Goal: Task Accomplishment & Management: Use online tool/utility

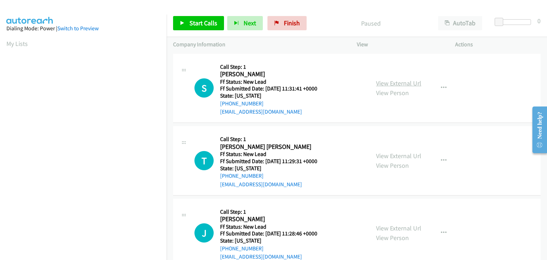
click at [400, 79] on link "View External Url" at bounding box center [398, 83] width 45 height 8
drag, startPoint x: 192, startPoint y: 21, endPoint x: 221, endPoint y: 10, distance: 30.5
click at [192, 21] on span "Start Calls" at bounding box center [204, 23] width 28 height 8
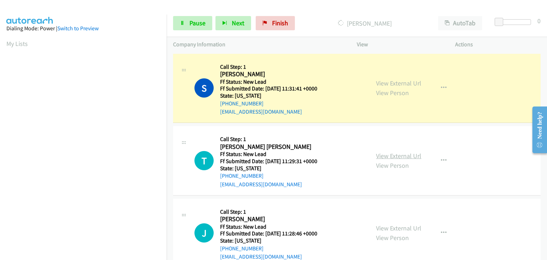
click at [398, 159] on link "View External Url" at bounding box center [398, 156] width 45 height 8
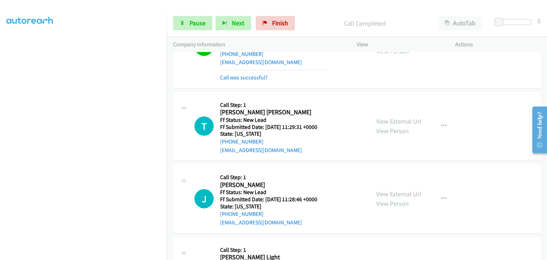
scroll to position [71, 0]
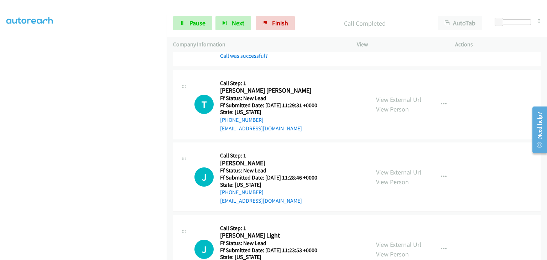
click at [383, 171] on link "View External Url" at bounding box center [398, 172] width 45 height 8
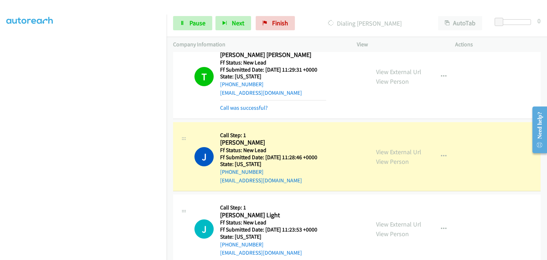
scroll to position [143, 0]
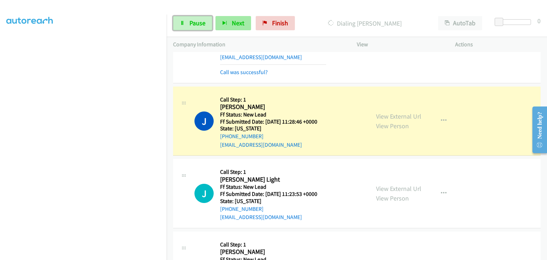
click at [203, 23] on span "Pause" at bounding box center [198, 23] width 16 height 8
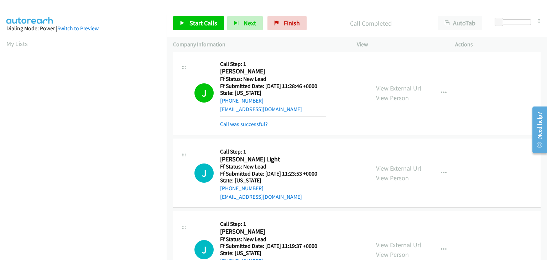
scroll to position [140, 0]
click at [244, 123] on link "Call was successful?" at bounding box center [244, 124] width 48 height 7
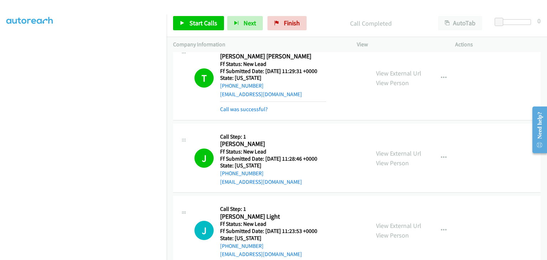
scroll to position [36, 0]
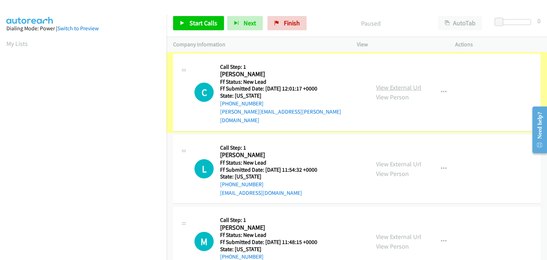
click at [383, 83] on link "View External Url" at bounding box center [398, 87] width 45 height 8
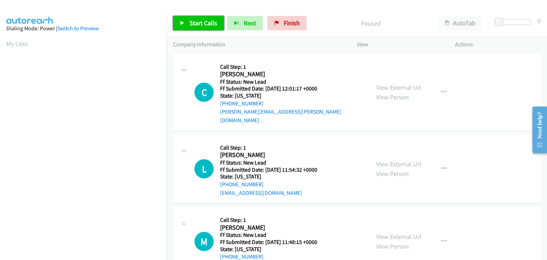
click at [191, 18] on link "Start Calls" at bounding box center [198, 23] width 51 height 14
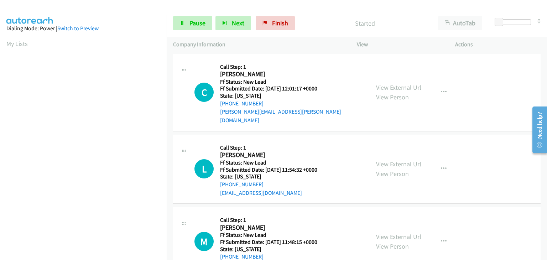
click at [392, 160] on link "View External Url" at bounding box center [398, 164] width 45 height 8
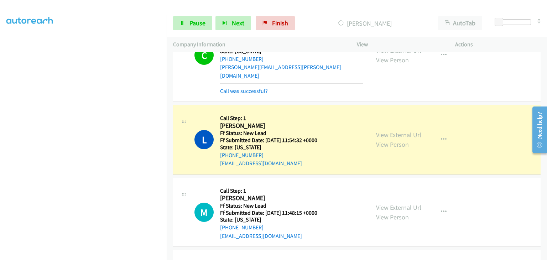
scroll to position [71, 0]
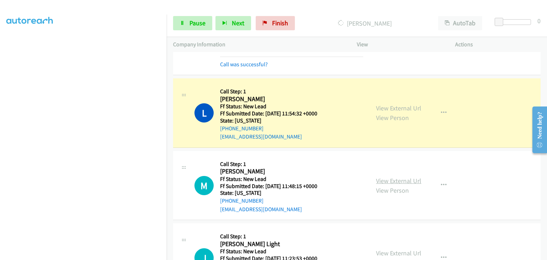
click at [400, 177] on link "View External Url" at bounding box center [398, 181] width 45 height 8
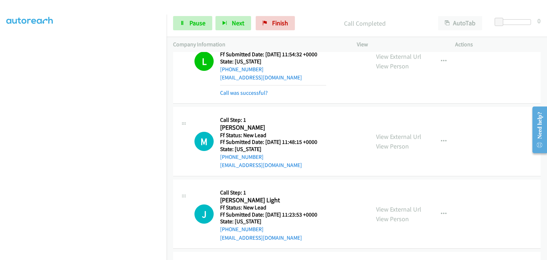
scroll to position [143, 0]
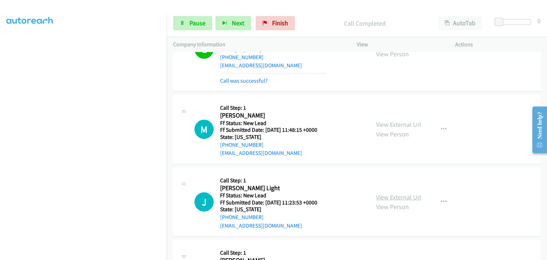
click at [397, 193] on link "View External Url" at bounding box center [398, 197] width 45 height 8
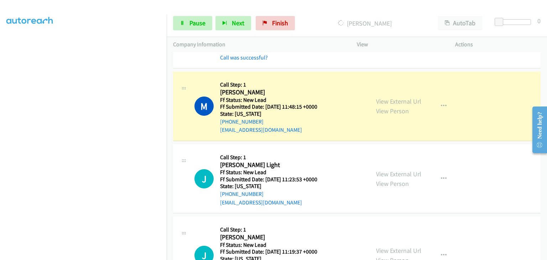
scroll to position [178, 0]
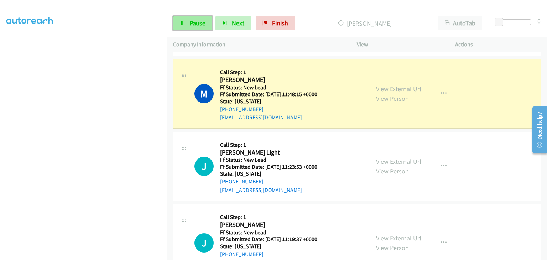
click at [195, 26] on span "Pause" at bounding box center [198, 23] width 16 height 8
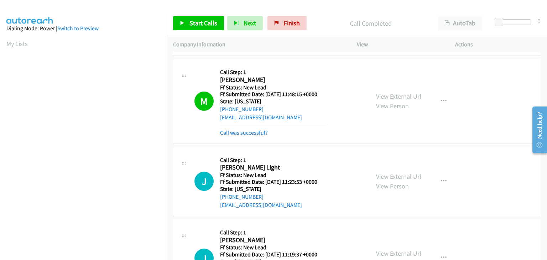
scroll to position [140, 0]
click at [239, 129] on link "Call was successful?" at bounding box center [244, 132] width 48 height 7
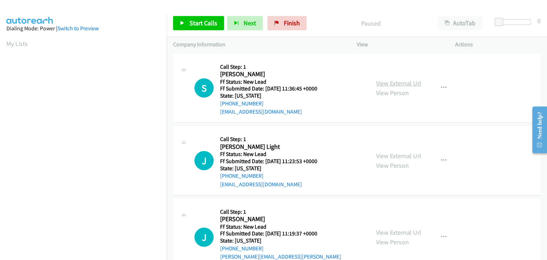
click at [393, 80] on link "View External Url" at bounding box center [398, 83] width 45 height 8
click at [197, 22] on span "Start Calls" at bounding box center [204, 23] width 28 height 8
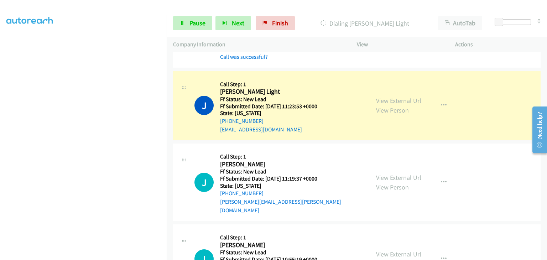
scroll to position [71, 0]
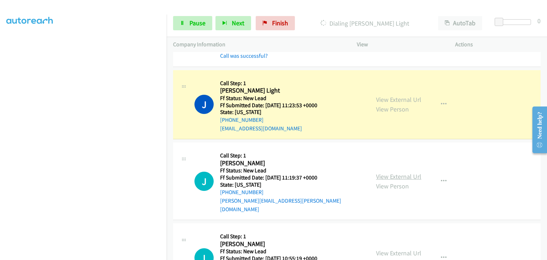
click at [401, 174] on link "View External Url" at bounding box center [398, 177] width 45 height 8
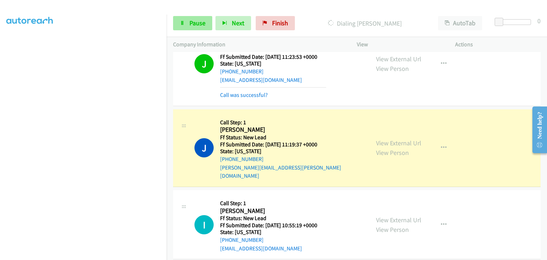
scroll to position [143, 0]
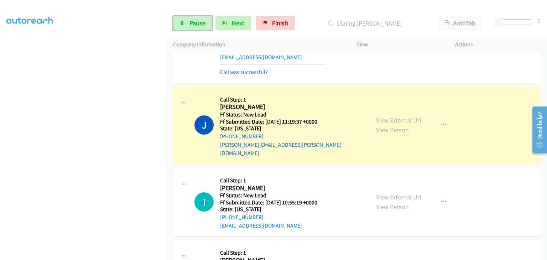
drag, startPoint x: 176, startPoint y: 25, endPoint x: 224, endPoint y: 32, distance: 47.9
click at [176, 25] on link "Pause" at bounding box center [192, 23] width 39 height 14
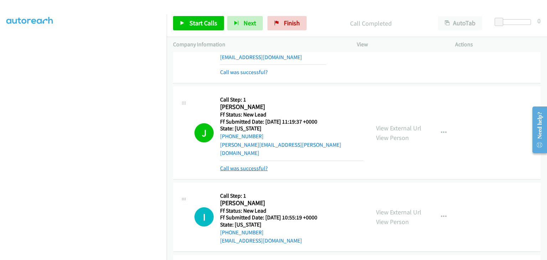
click at [253, 165] on link "Call was successful?" at bounding box center [244, 168] width 48 height 7
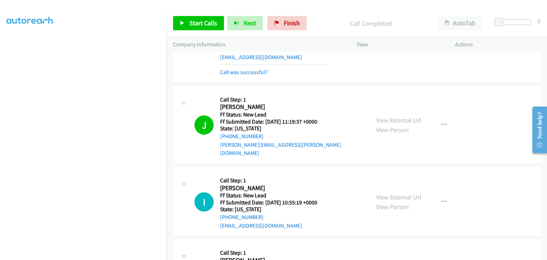
scroll to position [0, 0]
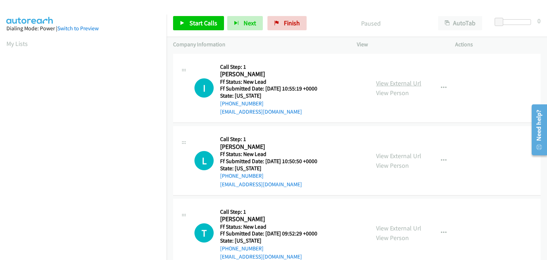
click at [378, 82] on link "View External Url" at bounding box center [398, 83] width 45 height 8
click at [202, 27] on link "Start Calls" at bounding box center [198, 23] width 51 height 14
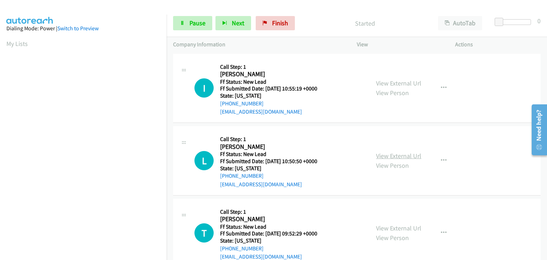
click at [389, 152] on link "View External Url" at bounding box center [398, 156] width 45 height 8
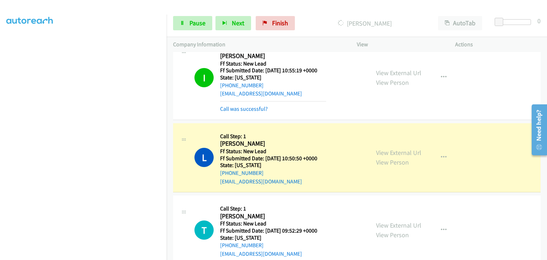
scroll to position [71, 0]
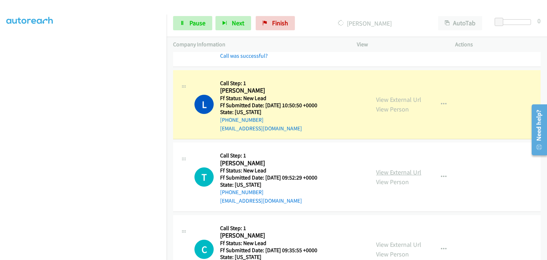
click at [397, 170] on link "View External Url" at bounding box center [398, 172] width 45 height 8
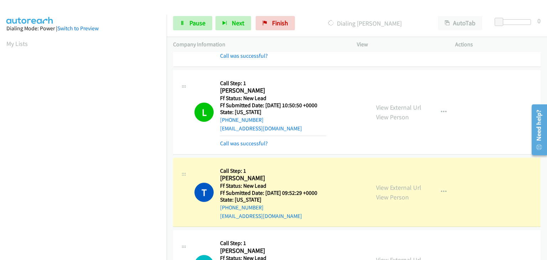
scroll to position [140, 0]
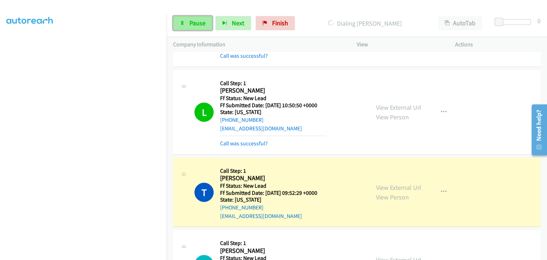
click at [188, 22] on link "Pause" at bounding box center [192, 23] width 39 height 14
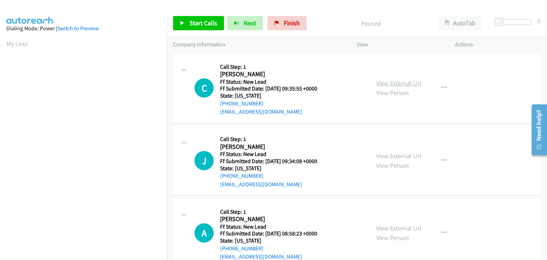
click at [397, 81] on link "View External Url" at bounding box center [398, 83] width 45 height 8
click at [200, 20] on span "Start Calls" at bounding box center [204, 23] width 28 height 8
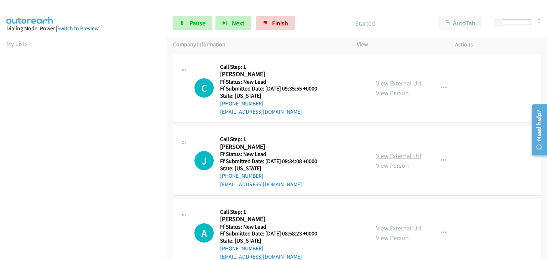
click at [392, 154] on link "View External Url" at bounding box center [398, 156] width 45 height 8
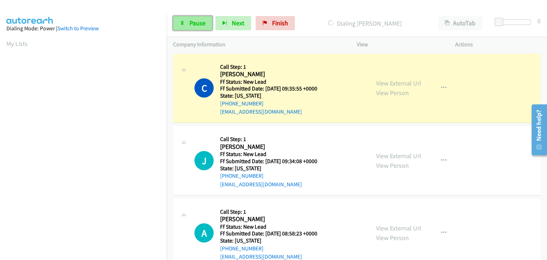
click at [201, 23] on span "Pause" at bounding box center [198, 23] width 16 height 8
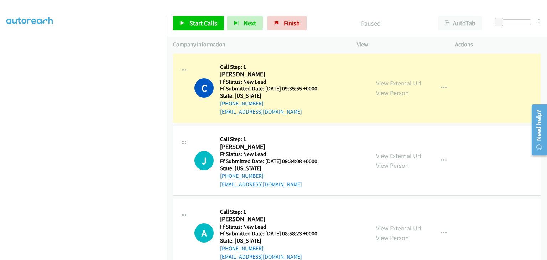
scroll to position [140, 0]
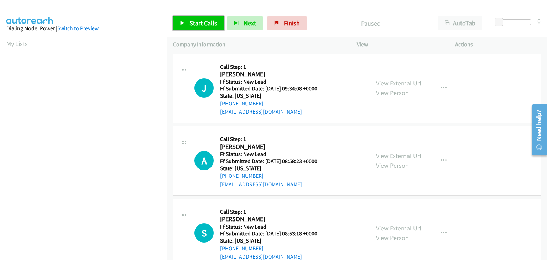
click at [215, 26] on span "Start Calls" at bounding box center [204, 23] width 28 height 8
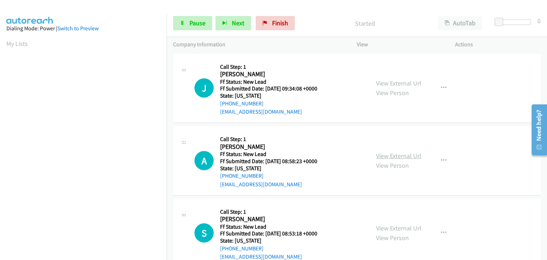
click at [396, 155] on link "View External Url" at bounding box center [398, 156] width 45 height 8
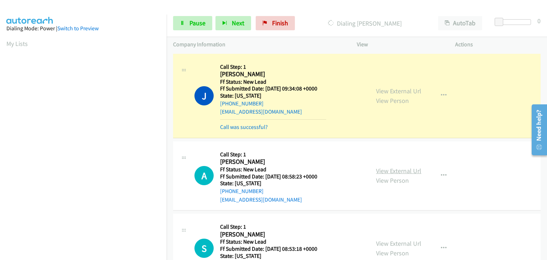
scroll to position [140, 0]
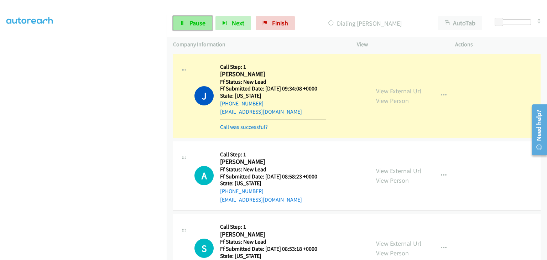
click at [203, 24] on span "Pause" at bounding box center [198, 23] width 16 height 8
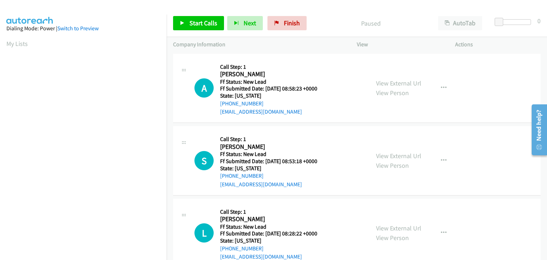
scroll to position [140, 0]
drag, startPoint x: 192, startPoint y: 24, endPoint x: 197, endPoint y: 25, distance: 5.7
click at [192, 24] on span "Start Calls" at bounding box center [204, 23] width 28 height 8
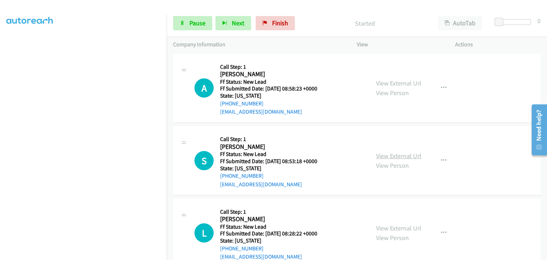
click at [395, 155] on link "View External Url" at bounding box center [398, 156] width 45 height 8
drag, startPoint x: 187, startPoint y: 24, endPoint x: 207, endPoint y: 24, distance: 20.0
click at [187, 24] on link "Pause" at bounding box center [192, 23] width 39 height 14
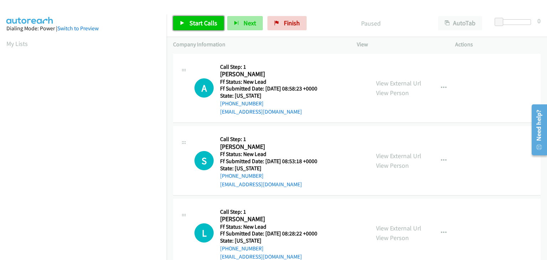
click at [194, 25] on span "Start Calls" at bounding box center [204, 23] width 28 height 8
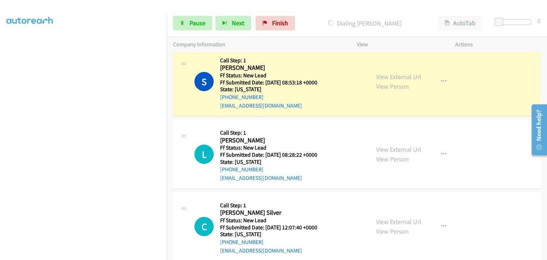
scroll to position [107, 0]
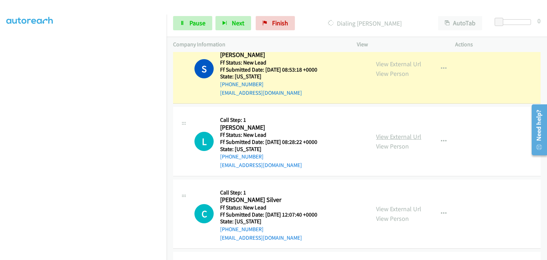
click at [389, 133] on link "View External Url" at bounding box center [398, 137] width 45 height 8
click at [185, 27] on link "Pause" at bounding box center [192, 23] width 39 height 14
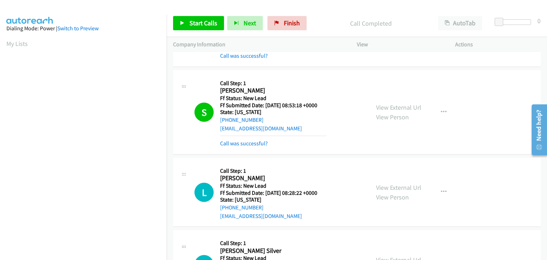
scroll to position [140, 0]
click at [247, 143] on link "Call was successful?" at bounding box center [244, 143] width 48 height 7
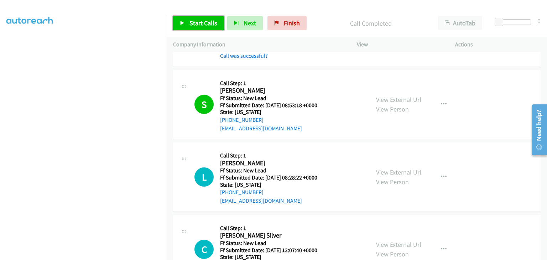
click at [210, 27] on link "Start Calls" at bounding box center [198, 23] width 51 height 14
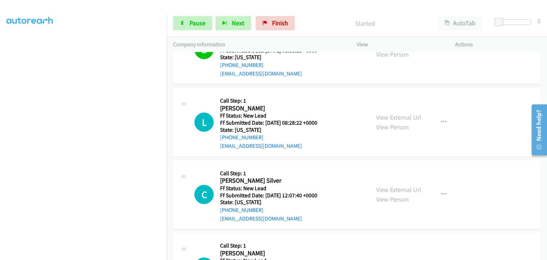
scroll to position [143, 0]
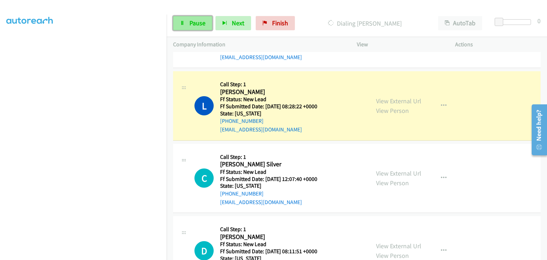
click at [194, 23] on span "Pause" at bounding box center [198, 23] width 16 height 8
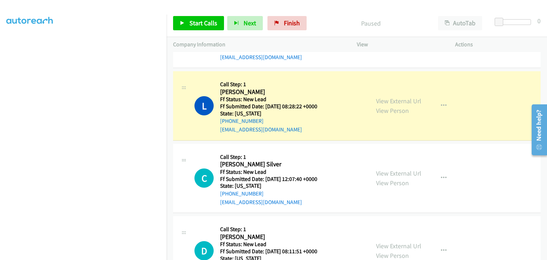
scroll to position [140, 0]
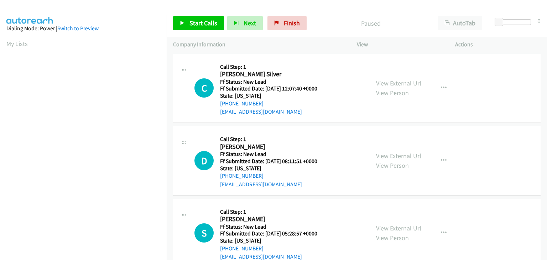
click at [388, 82] on link "View External Url" at bounding box center [398, 83] width 45 height 8
click at [192, 20] on span "Start Calls" at bounding box center [204, 23] width 28 height 8
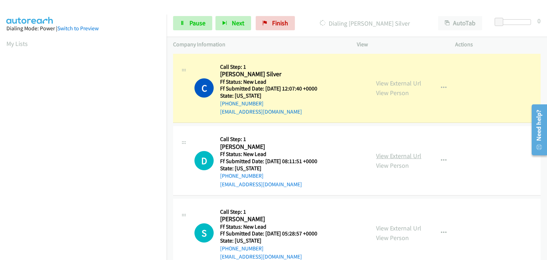
click at [391, 155] on link "View External Url" at bounding box center [398, 156] width 45 height 8
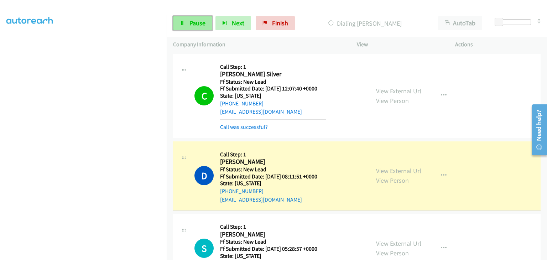
click at [204, 25] on span "Pause" at bounding box center [198, 23] width 16 height 8
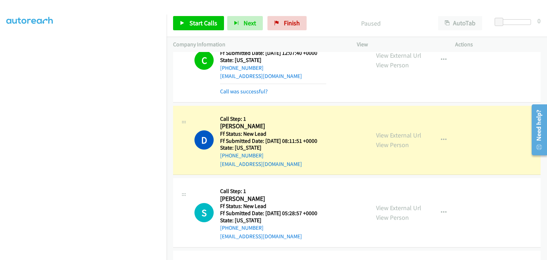
scroll to position [71, 0]
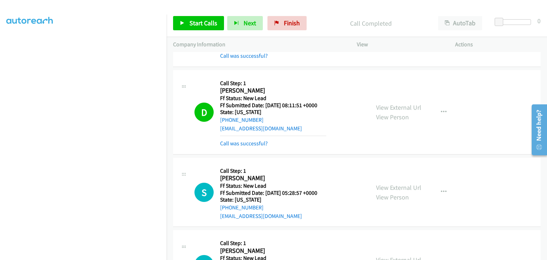
drag, startPoint x: 249, startPoint y: 140, endPoint x: 278, endPoint y: 140, distance: 28.2
click at [249, 140] on link "Call was successful?" at bounding box center [244, 143] width 48 height 7
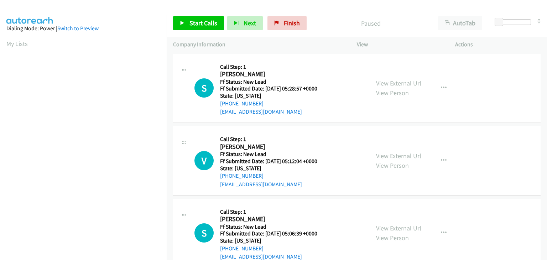
click at [384, 85] on link "View External Url" at bounding box center [398, 83] width 45 height 8
click at [439, 90] on button "button" at bounding box center [443, 88] width 19 height 14
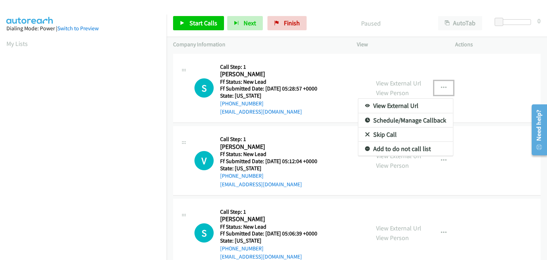
click at [392, 135] on link "Skip Call" at bounding box center [406, 135] width 95 height 14
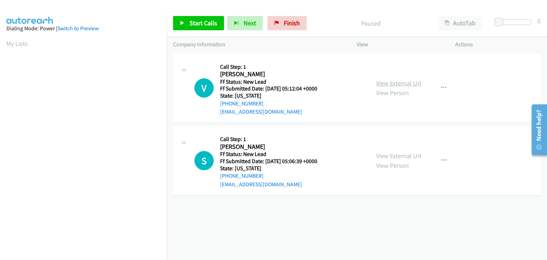
click at [393, 84] on link "View External Url" at bounding box center [398, 83] width 45 height 8
click at [202, 24] on span "Start Calls" at bounding box center [204, 23] width 28 height 8
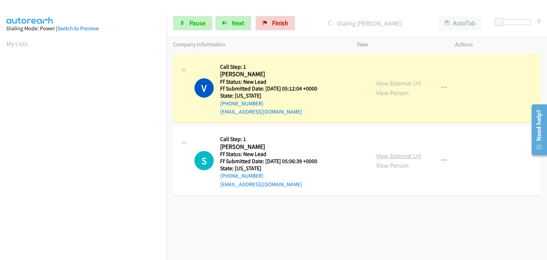
click at [388, 154] on link "View External Url" at bounding box center [398, 156] width 45 height 8
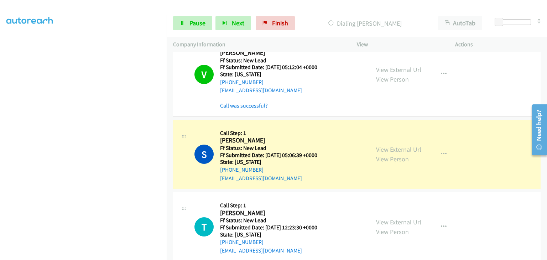
scroll to position [33, 0]
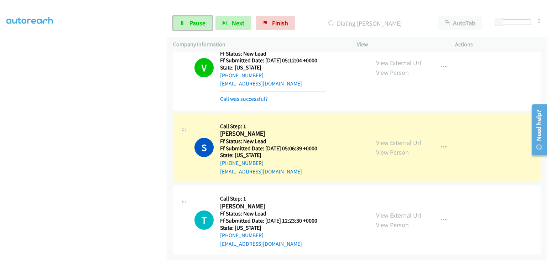
drag, startPoint x: 201, startPoint y: 25, endPoint x: 210, endPoint y: 24, distance: 9.3
click at [201, 25] on span "Pause" at bounding box center [198, 23] width 16 height 8
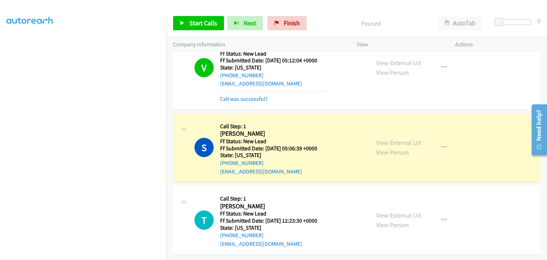
scroll to position [140, 0]
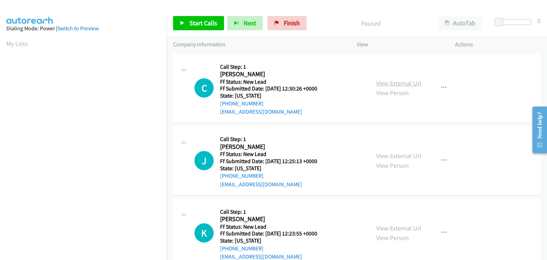
click at [409, 82] on link "View External Url" at bounding box center [398, 83] width 45 height 8
click at [195, 26] on span "Start Calls" at bounding box center [204, 23] width 28 height 8
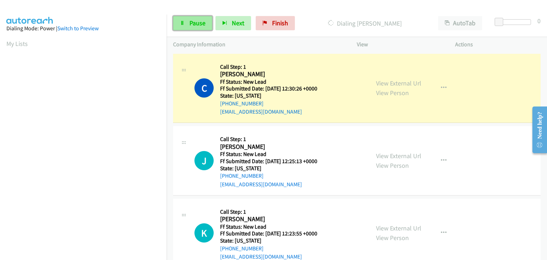
drag, startPoint x: 181, startPoint y: 22, endPoint x: 236, endPoint y: 30, distance: 55.8
click at [181, 22] on icon at bounding box center [182, 23] width 5 height 5
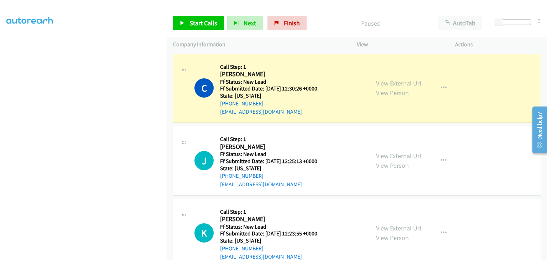
scroll to position [140, 0]
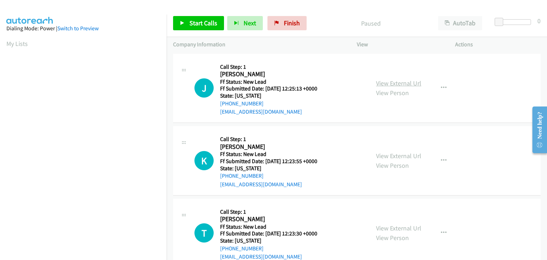
click at [398, 86] on link "View External Url" at bounding box center [398, 83] width 45 height 8
click at [193, 25] on span "Start Calls" at bounding box center [204, 23] width 28 height 8
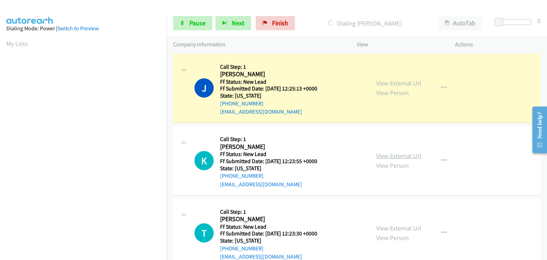
click at [402, 156] on link "View External Url" at bounding box center [398, 156] width 45 height 8
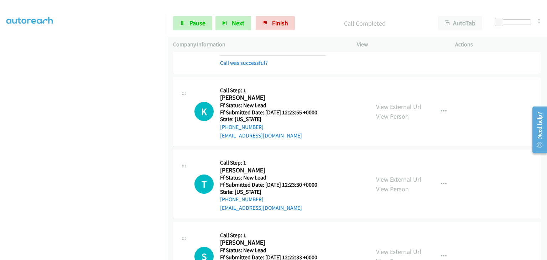
scroll to position [71, 0]
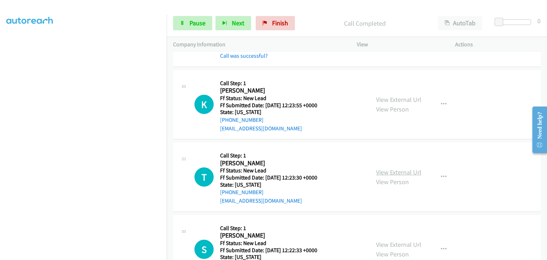
click at [400, 170] on link "View External Url" at bounding box center [398, 172] width 45 height 8
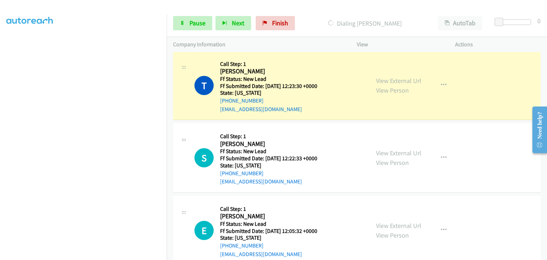
scroll to position [143, 0]
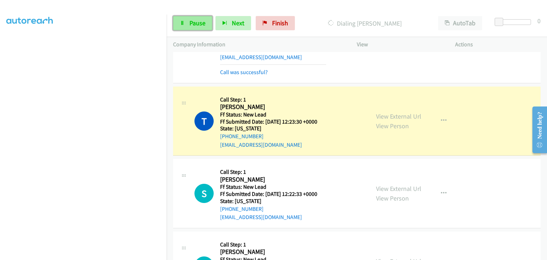
click at [208, 25] on link "Pause" at bounding box center [192, 23] width 39 height 14
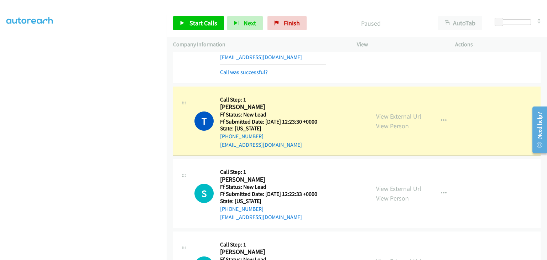
scroll to position [140, 0]
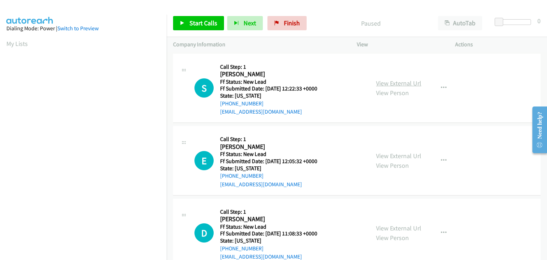
click at [399, 81] on link "View External Url" at bounding box center [398, 83] width 45 height 8
click at [214, 19] on span "Start Calls" at bounding box center [204, 23] width 28 height 8
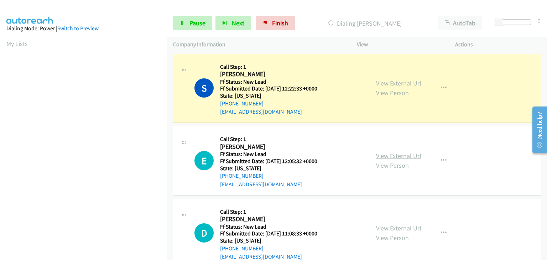
click at [396, 155] on link "View External Url" at bounding box center [398, 156] width 45 height 8
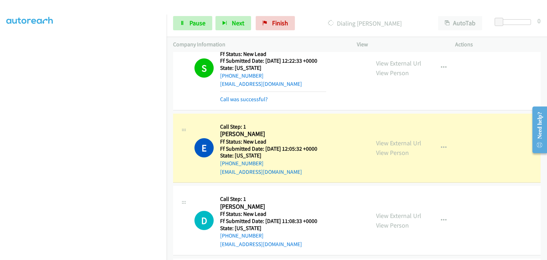
scroll to position [71, 0]
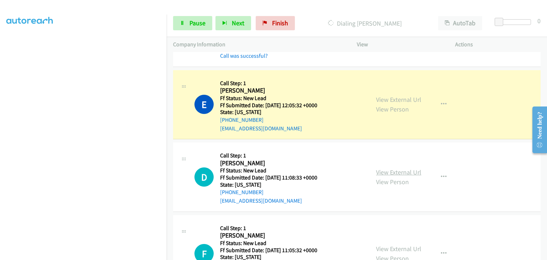
click at [383, 169] on link "View External Url" at bounding box center [398, 172] width 45 height 8
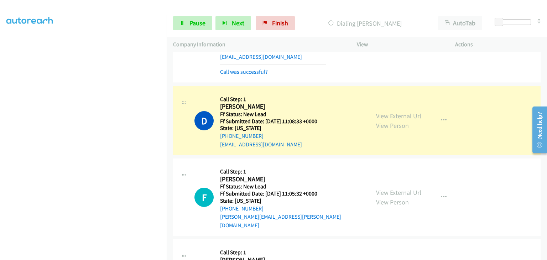
scroll to position [178, 0]
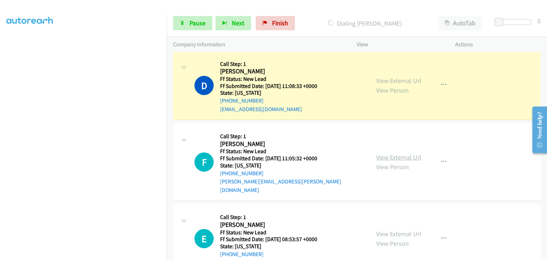
click at [400, 154] on link "View External Url" at bounding box center [398, 157] width 45 height 8
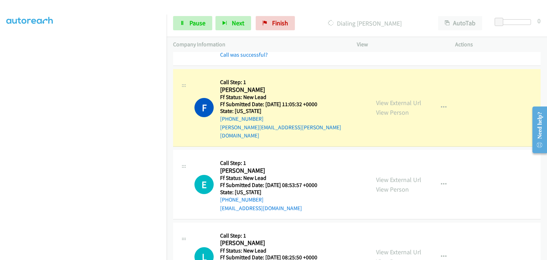
scroll to position [249, 0]
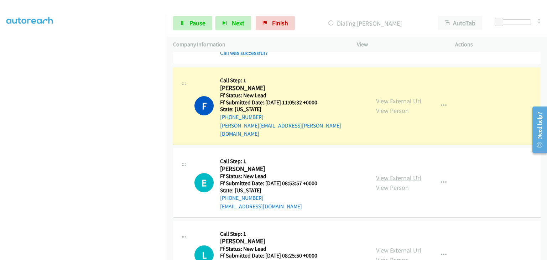
click at [401, 174] on link "View External Url" at bounding box center [398, 178] width 45 height 8
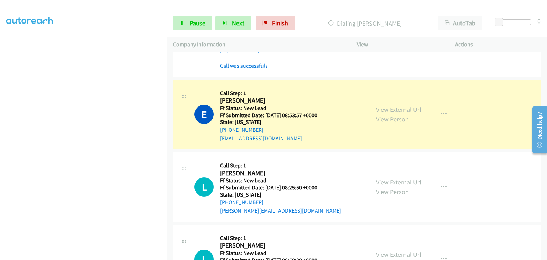
scroll to position [321, 0]
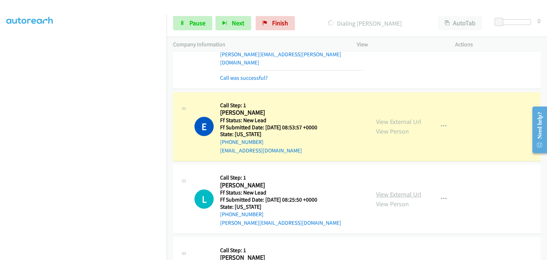
click at [410, 190] on link "View External Url" at bounding box center [398, 194] width 45 height 8
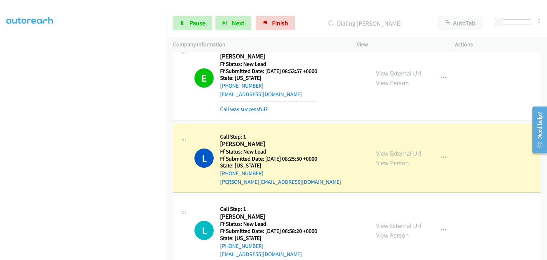
scroll to position [392, 0]
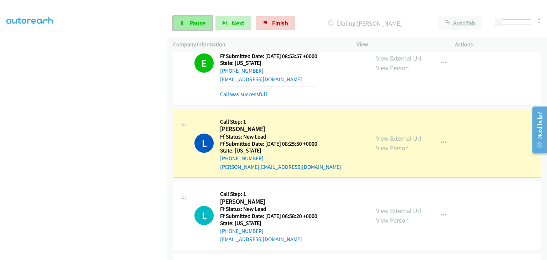
click at [203, 22] on span "Pause" at bounding box center [198, 23] width 16 height 8
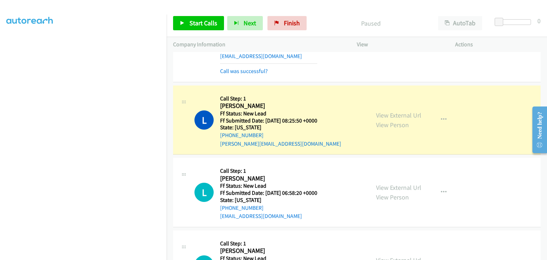
scroll to position [428, 0]
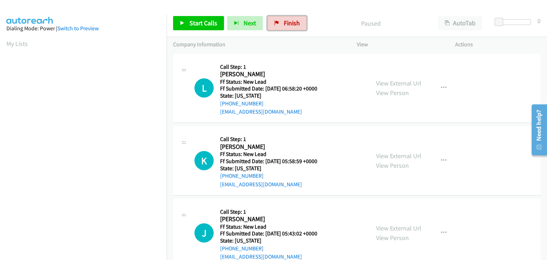
drag, startPoint x: 287, startPoint y: 25, endPoint x: 296, endPoint y: 40, distance: 18.4
click at [287, 25] on span "Finish" at bounding box center [292, 23] width 16 height 8
click at [383, 82] on link "View External Url" at bounding box center [398, 83] width 45 height 8
click at [203, 23] on span "Start Calls" at bounding box center [204, 23] width 28 height 8
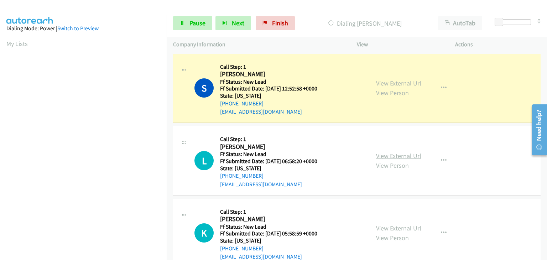
click at [381, 152] on link "View External Url" at bounding box center [398, 156] width 45 height 8
drag, startPoint x: 199, startPoint y: 25, endPoint x: 329, endPoint y: 27, distance: 130.8
click at [199, 25] on span "Pause" at bounding box center [198, 23] width 16 height 8
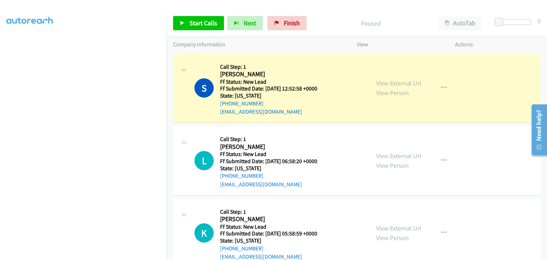
scroll to position [140, 0]
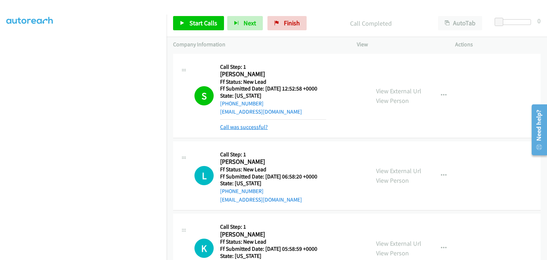
click at [248, 127] on link "Call was successful?" at bounding box center [244, 127] width 48 height 7
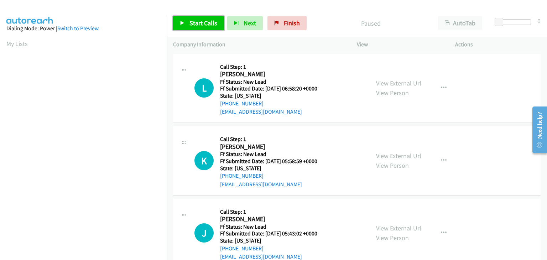
click at [210, 26] on span "Start Calls" at bounding box center [204, 23] width 28 height 8
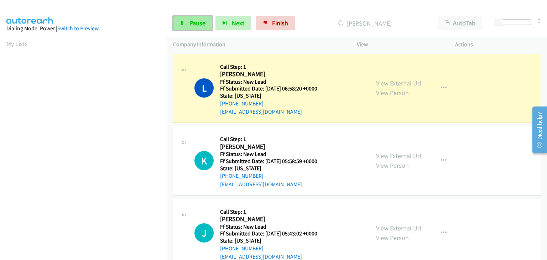
click at [199, 20] on span "Pause" at bounding box center [198, 23] width 16 height 8
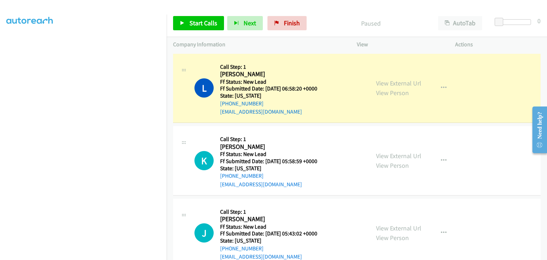
scroll to position [140, 0]
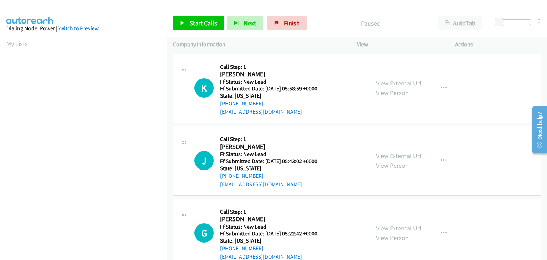
click at [397, 84] on link "View External Url" at bounding box center [398, 83] width 45 height 8
click at [201, 23] on span "Start Calls" at bounding box center [204, 23] width 28 height 8
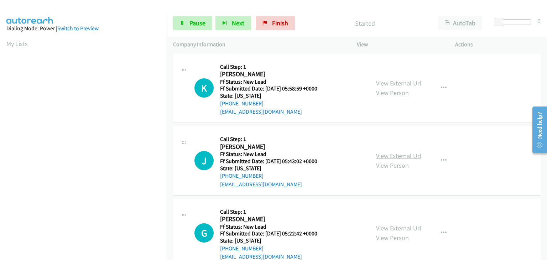
click at [399, 157] on link "View External Url" at bounding box center [398, 156] width 45 height 8
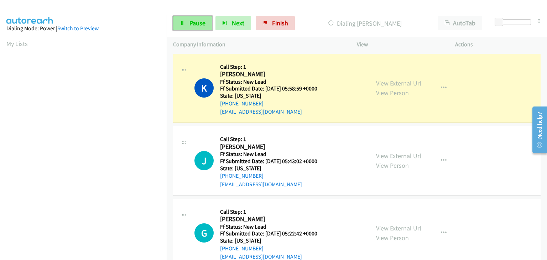
click at [200, 26] on span "Pause" at bounding box center [198, 23] width 16 height 8
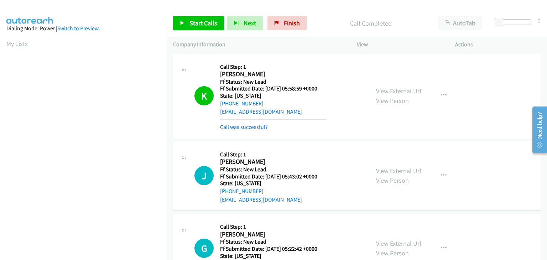
scroll to position [140, 0]
drag, startPoint x: 242, startPoint y: 126, endPoint x: 249, endPoint y: 127, distance: 6.9
click at [242, 126] on link "Call was successful?" at bounding box center [244, 127] width 48 height 7
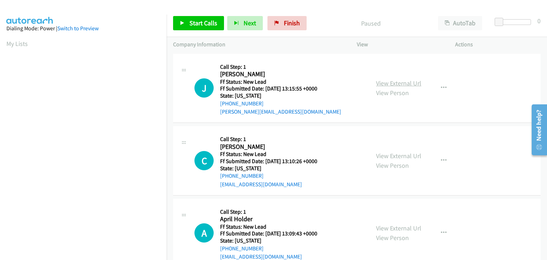
click at [397, 83] on link "View External Url" at bounding box center [398, 83] width 45 height 8
click at [198, 21] on span "Start Calls" at bounding box center [204, 23] width 28 height 8
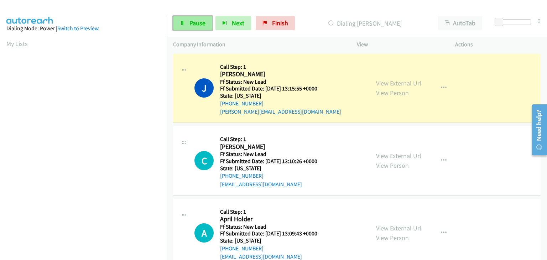
click at [207, 26] on link "Pause" at bounding box center [192, 23] width 39 height 14
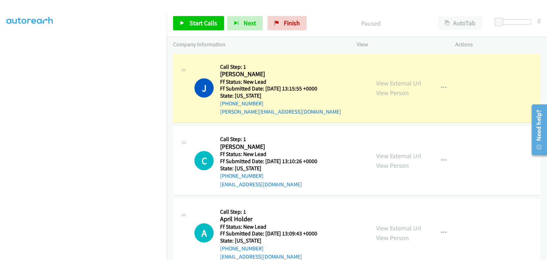
scroll to position [140, 0]
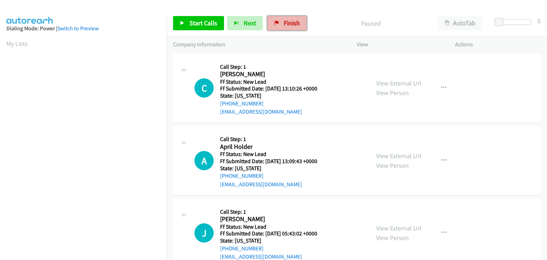
click at [285, 24] on span "Finish" at bounding box center [292, 23] width 16 height 8
click at [383, 80] on link "View External Url" at bounding box center [398, 83] width 45 height 8
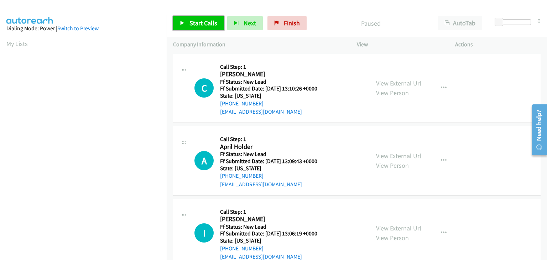
click at [195, 25] on span "Start Calls" at bounding box center [204, 23] width 28 height 8
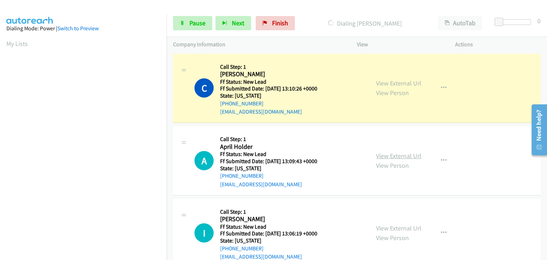
click at [398, 154] on link "View External Url" at bounding box center [398, 156] width 45 height 8
click at [201, 22] on span "Pause" at bounding box center [198, 23] width 16 height 8
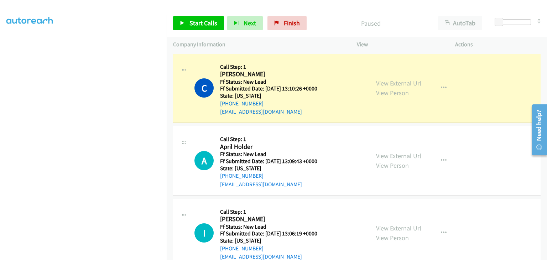
scroll to position [140, 0]
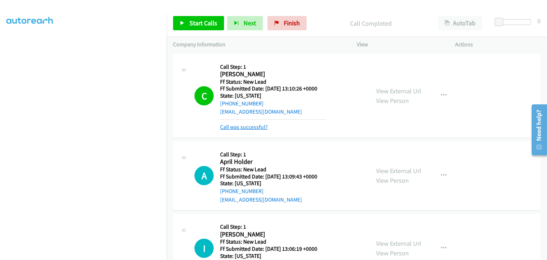
click at [255, 124] on link "Call was successful?" at bounding box center [244, 127] width 48 height 7
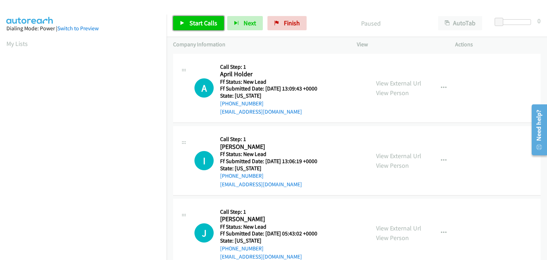
click at [214, 21] on span "Start Calls" at bounding box center [204, 23] width 28 height 8
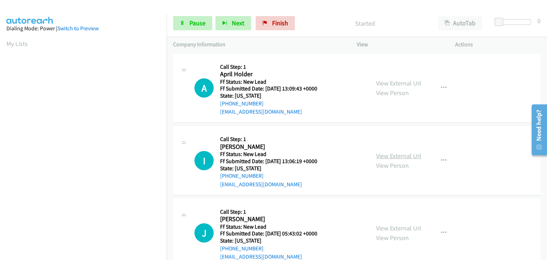
click at [384, 158] on link "View External Url" at bounding box center [398, 156] width 45 height 8
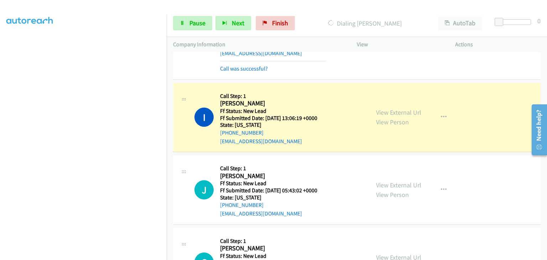
scroll to position [71, 0]
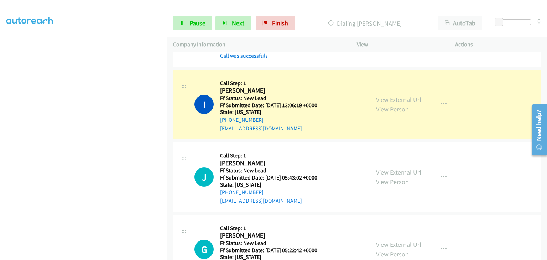
click at [389, 173] on link "View External Url" at bounding box center [398, 172] width 45 height 8
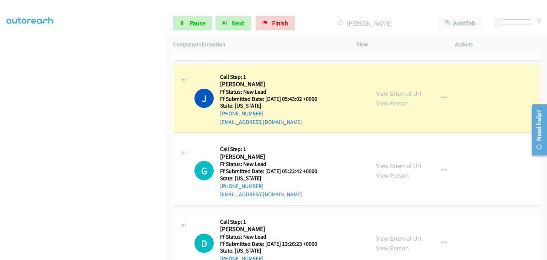
scroll to position [178, 0]
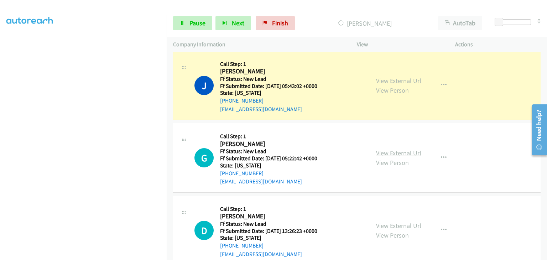
click at [381, 154] on link "View External Url" at bounding box center [398, 153] width 45 height 8
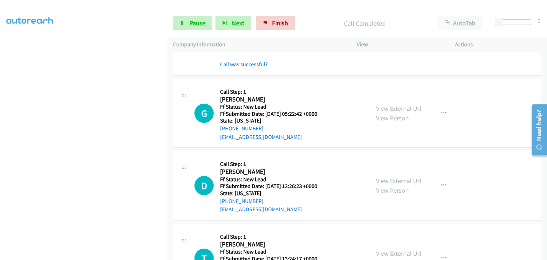
scroll to position [249, 0]
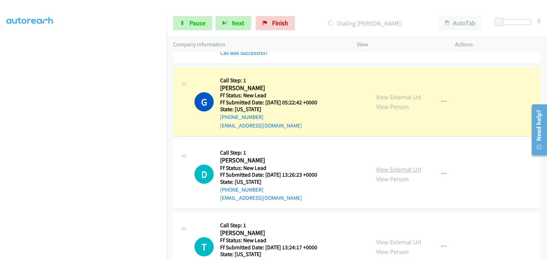
click at [389, 168] on link "View External Url" at bounding box center [398, 169] width 45 height 8
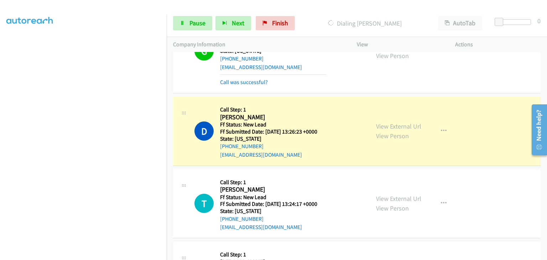
scroll to position [321, 0]
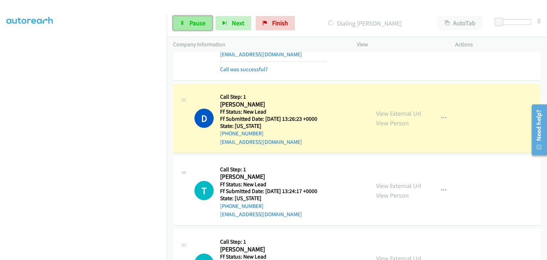
click at [203, 19] on span "Pause" at bounding box center [198, 23] width 16 height 8
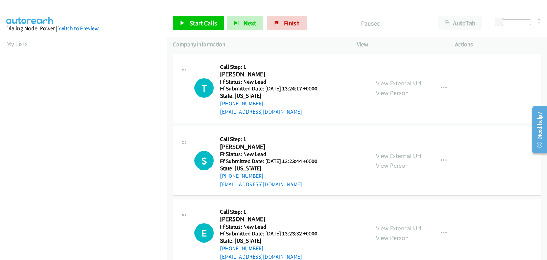
click at [384, 83] on link "View External Url" at bounding box center [398, 83] width 45 height 8
click at [202, 21] on span "Start Calls" at bounding box center [204, 23] width 28 height 8
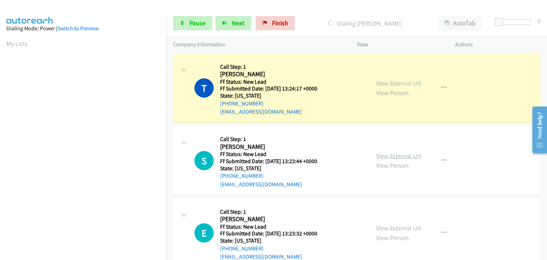
click at [383, 154] on link "View External Url" at bounding box center [398, 156] width 45 height 8
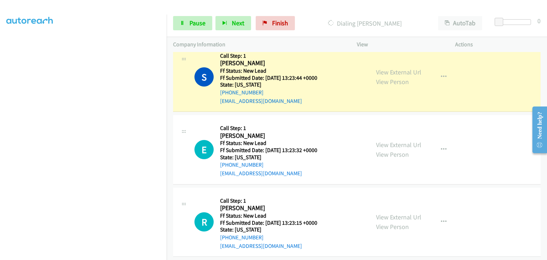
scroll to position [86, 0]
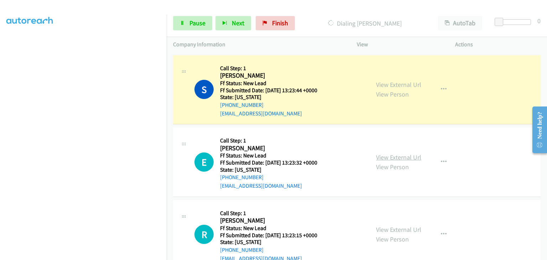
click at [399, 158] on link "View External Url" at bounding box center [398, 157] width 45 height 8
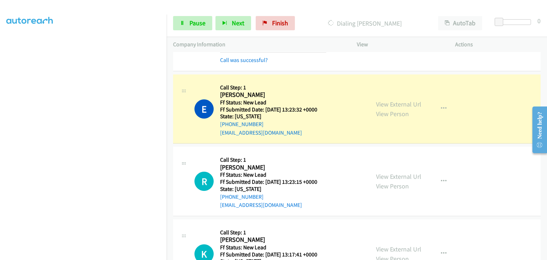
scroll to position [158, 0]
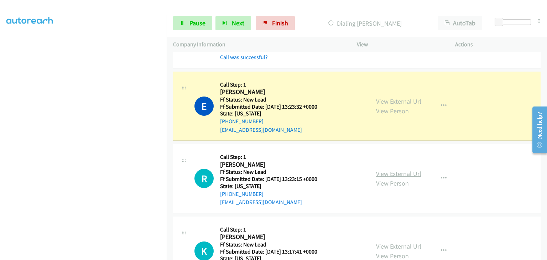
click at [391, 175] on link "View External Url" at bounding box center [398, 174] width 45 height 8
click at [194, 24] on span "Pause" at bounding box center [198, 23] width 16 height 8
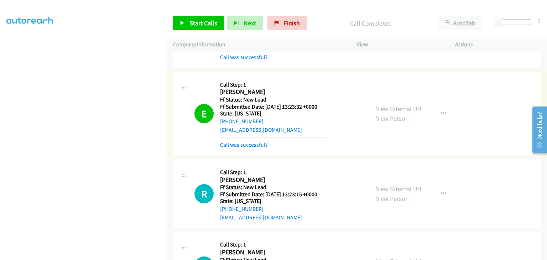
drag, startPoint x: 252, startPoint y: 144, endPoint x: 280, endPoint y: 141, distance: 28.6
click at [261, 143] on link "Call was successful?" at bounding box center [244, 144] width 48 height 7
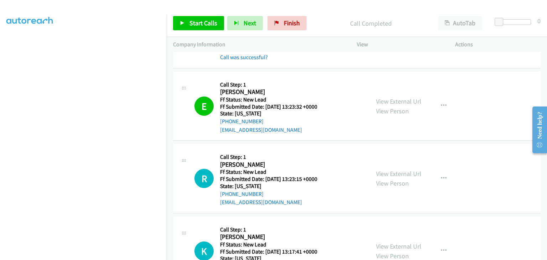
click at [256, 144] on div "R Callback Scheduled Call Step: 1 Robert Montgomery America/Chicago Ff Status: …" at bounding box center [357, 178] width 368 height 69
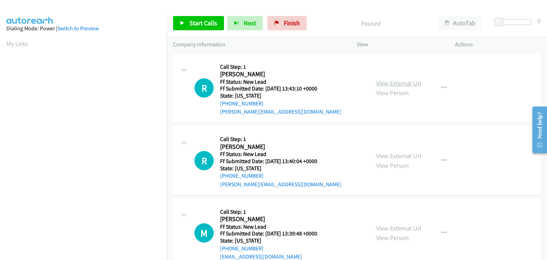
click at [387, 83] on link "View External Url" at bounding box center [398, 83] width 45 height 8
click at [198, 25] on span "Start Calls" at bounding box center [204, 23] width 28 height 8
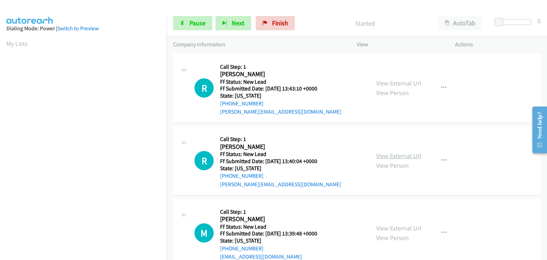
click at [382, 156] on link "View External Url" at bounding box center [398, 156] width 45 height 8
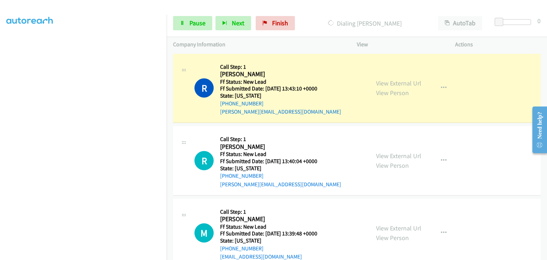
scroll to position [140, 0]
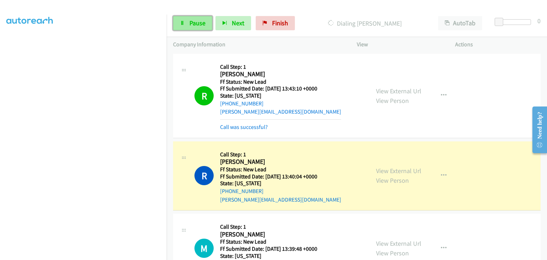
click at [201, 25] on span "Pause" at bounding box center [198, 23] width 16 height 8
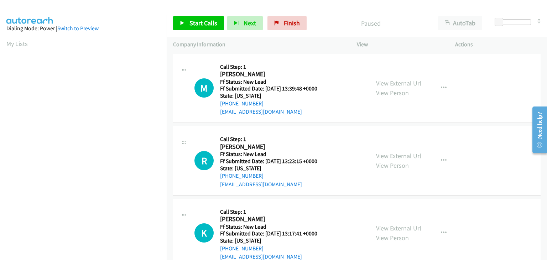
click at [385, 83] on link "View External Url" at bounding box center [398, 83] width 45 height 8
click at [187, 19] on link "Start Calls" at bounding box center [198, 23] width 51 height 14
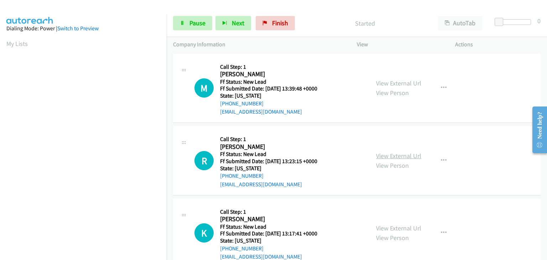
click at [386, 157] on link "View External Url" at bounding box center [398, 156] width 45 height 8
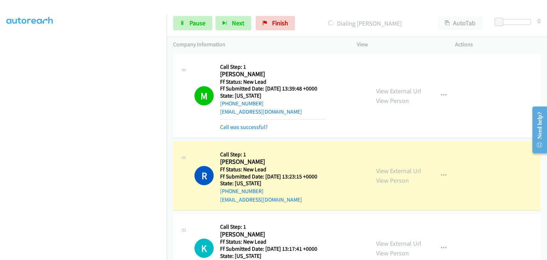
scroll to position [36, 0]
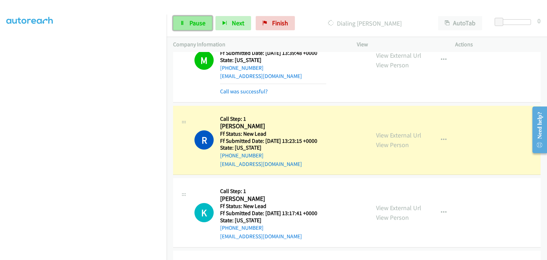
click at [189, 21] on link "Pause" at bounding box center [192, 23] width 39 height 14
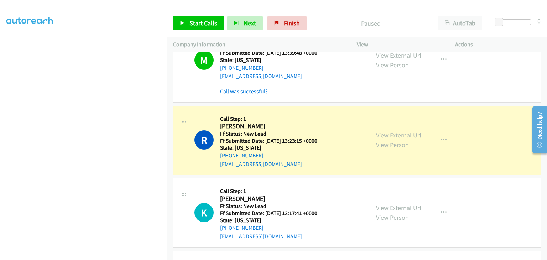
scroll to position [140, 0]
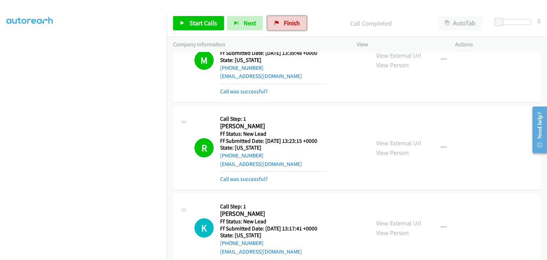
click at [280, 24] on link "Finish" at bounding box center [287, 23] width 39 height 14
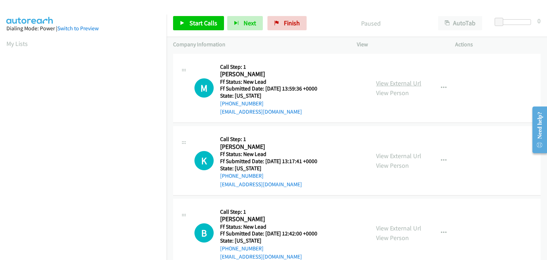
click at [391, 82] on link "View External Url" at bounding box center [398, 83] width 45 height 8
click at [220, 26] on div "Start Calls Pause Next Finish" at bounding box center [241, 23] width 137 height 14
click at [212, 24] on span "Start Calls" at bounding box center [204, 23] width 28 height 8
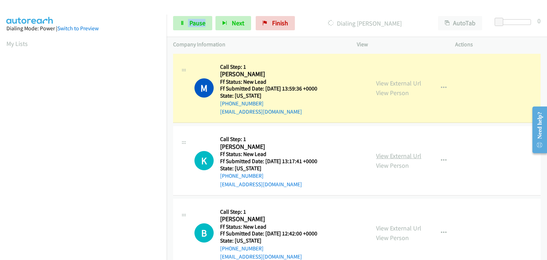
click at [407, 156] on link "View External Url" at bounding box center [398, 156] width 45 height 8
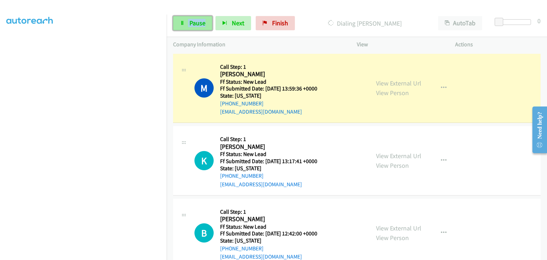
click at [187, 20] on link "Pause" at bounding box center [192, 23] width 39 height 14
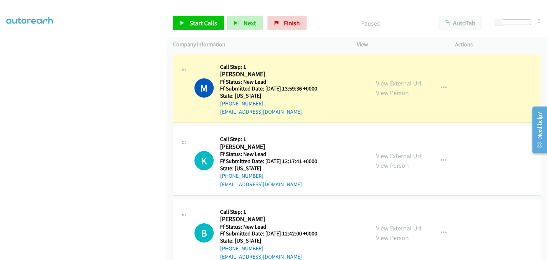
scroll to position [140, 0]
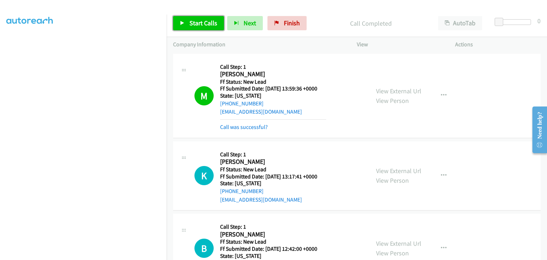
drag, startPoint x: 207, startPoint y: 19, endPoint x: 338, endPoint y: 171, distance: 201.1
click at [207, 19] on span "Start Calls" at bounding box center [204, 23] width 28 height 8
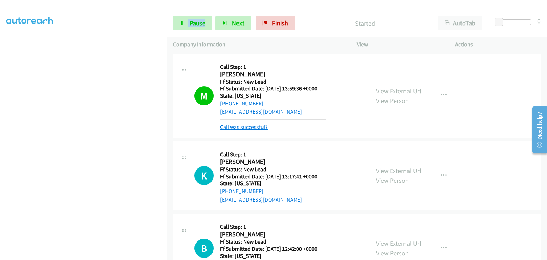
click at [259, 127] on link "Call was successful?" at bounding box center [244, 127] width 48 height 7
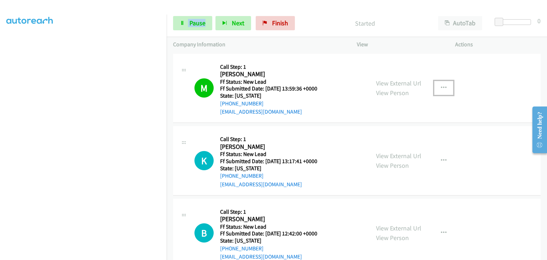
click at [437, 89] on button "button" at bounding box center [443, 88] width 19 height 14
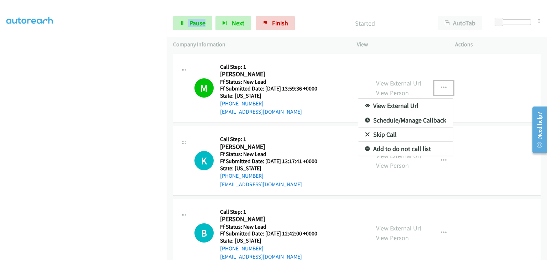
drag, startPoint x: 401, startPoint y: 147, endPoint x: 344, endPoint y: 130, distance: 59.4
click at [396, 149] on link "Add to do not call list" at bounding box center [406, 149] width 95 height 14
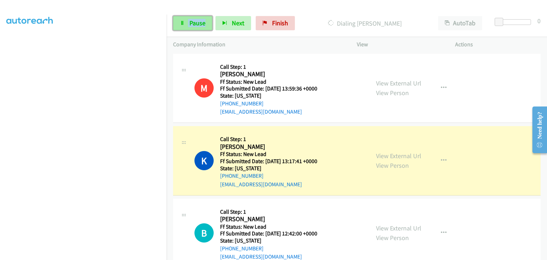
click at [205, 25] on span "Pause" at bounding box center [198, 23] width 16 height 8
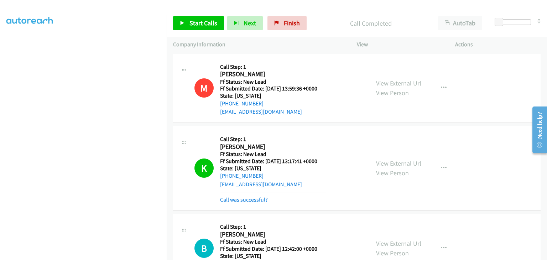
click at [241, 199] on link "Call was successful?" at bounding box center [244, 199] width 48 height 7
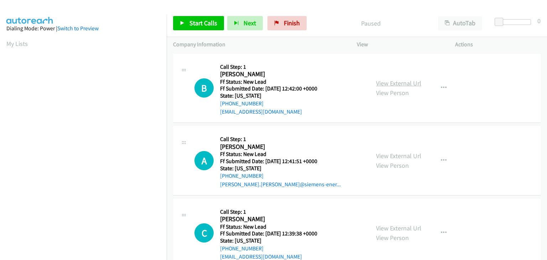
click at [378, 86] on link "View External Url" at bounding box center [398, 83] width 45 height 8
click at [204, 27] on link "Start Calls" at bounding box center [198, 23] width 51 height 14
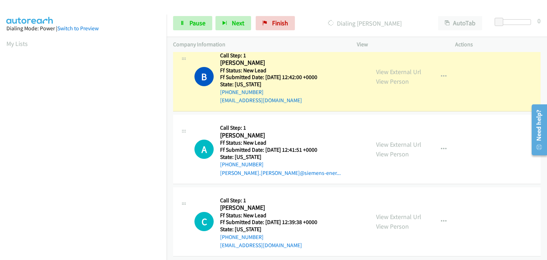
scroll to position [18, 0]
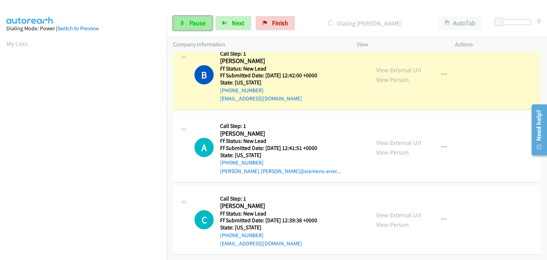
click at [201, 26] on span "Pause" at bounding box center [198, 23] width 16 height 8
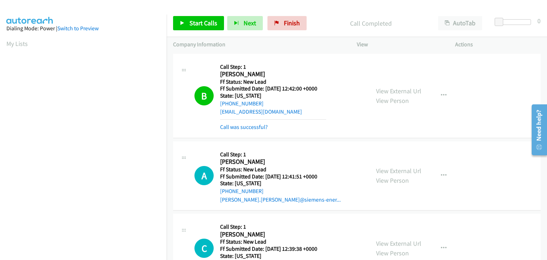
scroll to position [140, 0]
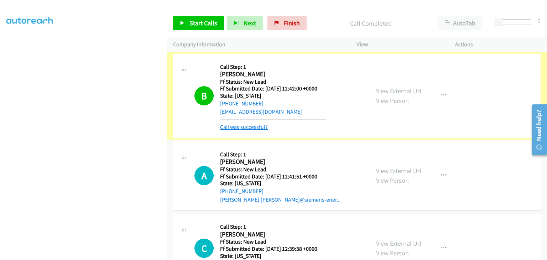
click at [235, 128] on link "Call was successful?" at bounding box center [244, 127] width 48 height 7
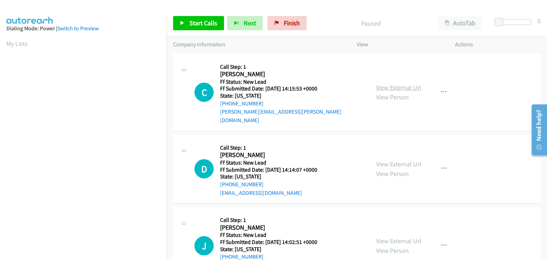
click at [405, 83] on link "View External Url" at bounding box center [398, 87] width 45 height 8
click at [442, 92] on button "button" at bounding box center [443, 92] width 19 height 14
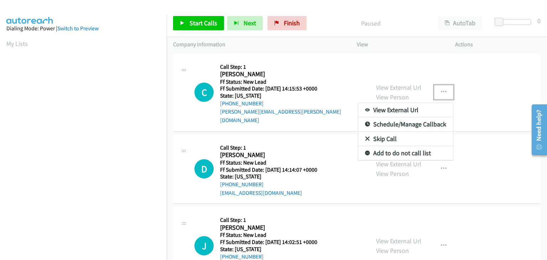
click at [402, 138] on link "Skip Call" at bounding box center [406, 139] width 95 height 14
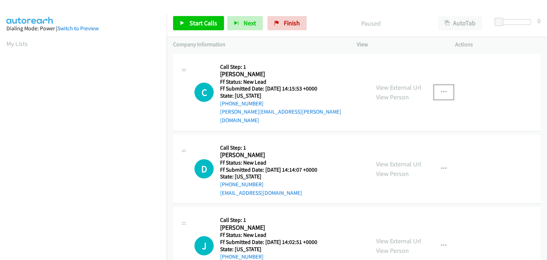
click at [442, 89] on icon "button" at bounding box center [444, 92] width 6 height 6
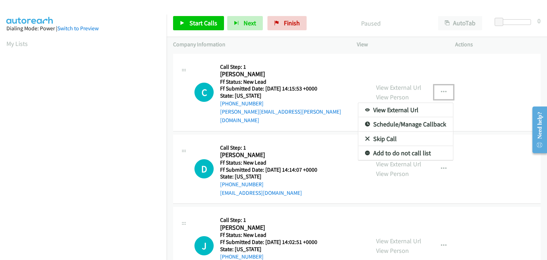
click at [401, 109] on link "View External Url" at bounding box center [406, 110] width 95 height 14
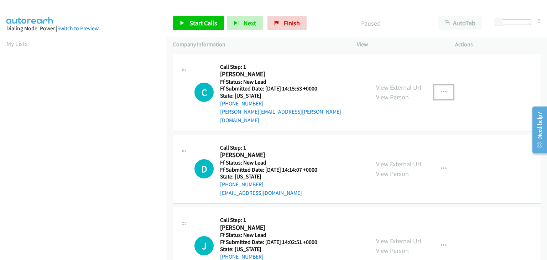
click at [445, 87] on button "button" at bounding box center [443, 92] width 19 height 14
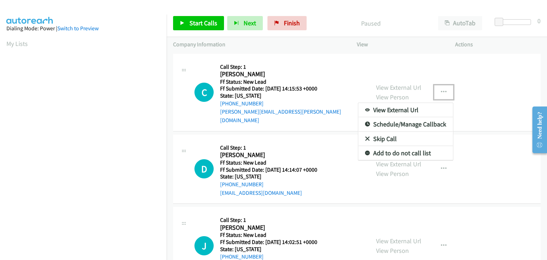
click at [402, 136] on link "Skip Call" at bounding box center [406, 139] width 95 height 14
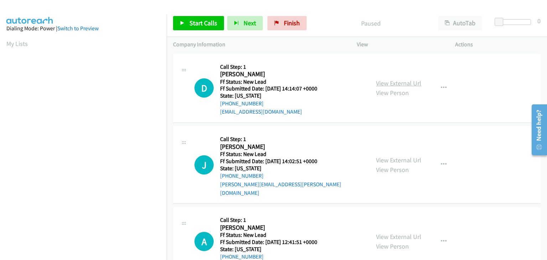
click at [404, 86] on link "View External Url" at bounding box center [398, 83] width 45 height 8
click at [194, 19] on link "Start Calls" at bounding box center [198, 23] width 51 height 14
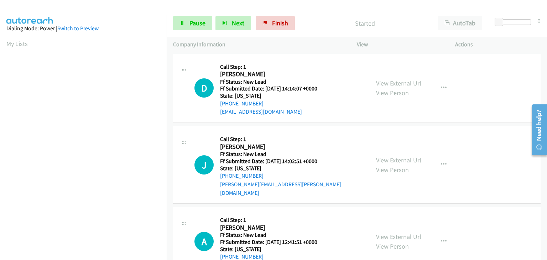
click at [397, 156] on link "View External Url" at bounding box center [398, 160] width 45 height 8
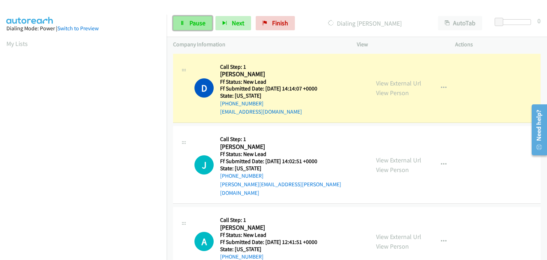
click at [202, 24] on span "Pause" at bounding box center [198, 23] width 16 height 8
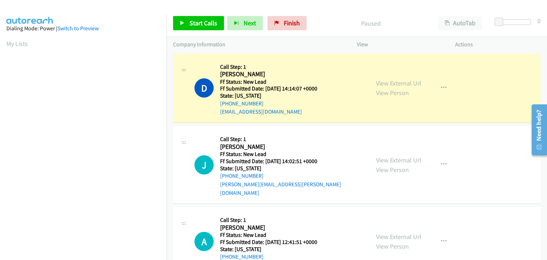
scroll to position [140, 0]
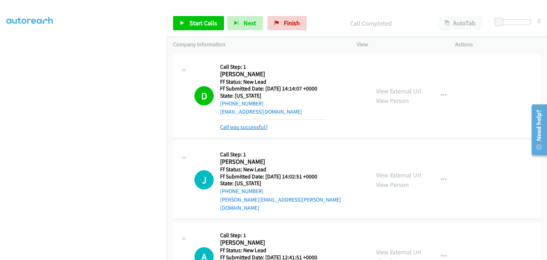
click at [252, 128] on link "Call was successful?" at bounding box center [244, 127] width 48 height 7
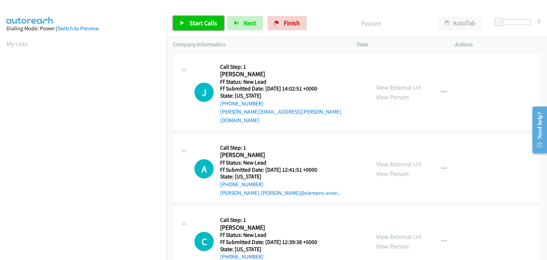
drag, startPoint x: 210, startPoint y: 24, endPoint x: 364, endPoint y: 33, distance: 154.9
click at [211, 24] on span "Start Calls" at bounding box center [204, 23] width 28 height 8
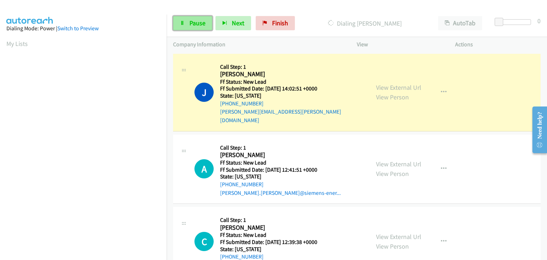
click at [205, 23] on span "Pause" at bounding box center [198, 23] width 16 height 8
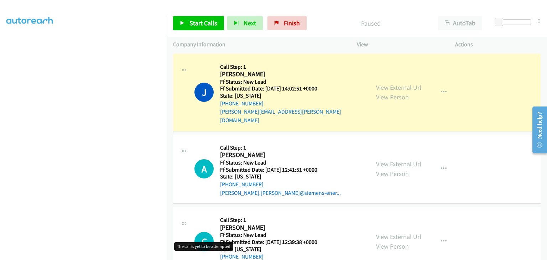
scroll to position [140, 0]
click at [390, 160] on link "View External Url" at bounding box center [398, 164] width 45 height 8
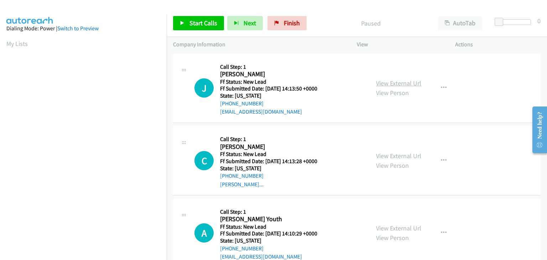
click at [384, 83] on link "View External Url" at bounding box center [398, 83] width 45 height 8
click at [211, 24] on span "Start Calls" at bounding box center [204, 23] width 28 height 8
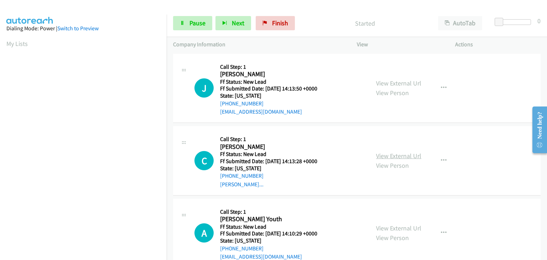
click at [383, 154] on link "View External Url" at bounding box center [398, 156] width 45 height 8
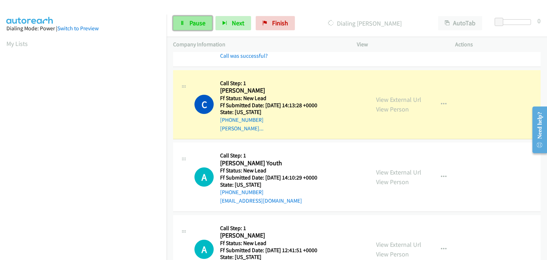
click at [191, 21] on span "Pause" at bounding box center [198, 23] width 16 height 8
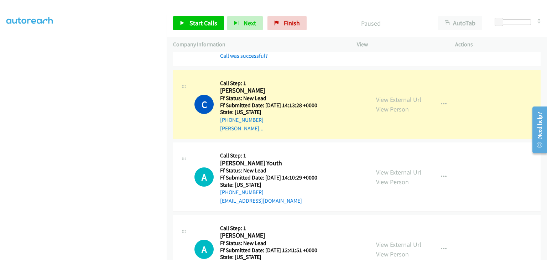
scroll to position [140, 0]
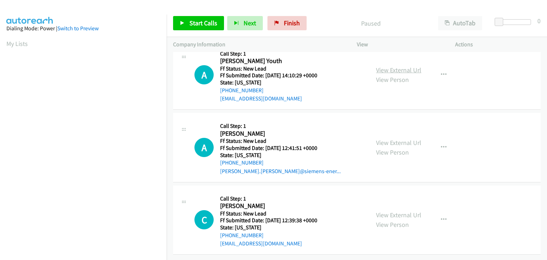
click at [395, 66] on link "View External Url" at bounding box center [398, 70] width 45 height 8
click at [207, 20] on span "Start Calls" at bounding box center [204, 23] width 28 height 8
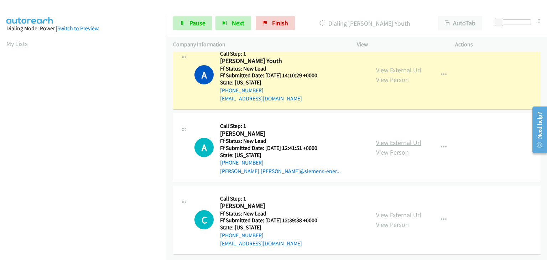
click at [382, 139] on link "View External Url" at bounding box center [398, 143] width 45 height 8
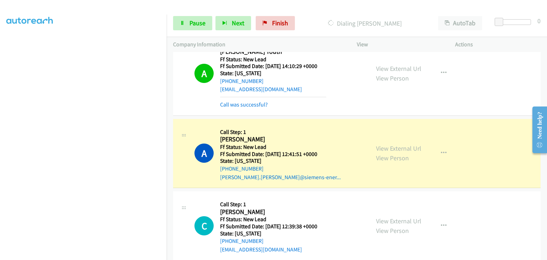
scroll to position [33, 0]
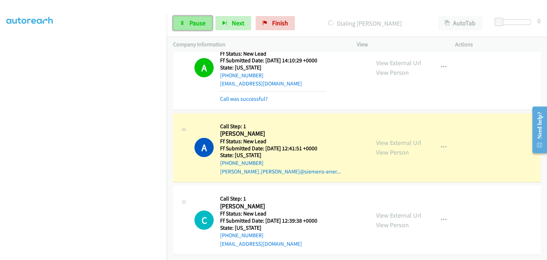
click at [201, 26] on span "Pause" at bounding box center [198, 23] width 16 height 8
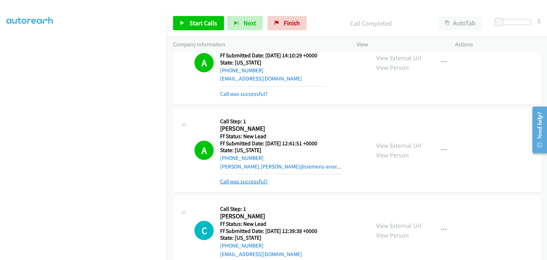
click at [242, 178] on link "Call was successful?" at bounding box center [244, 181] width 48 height 7
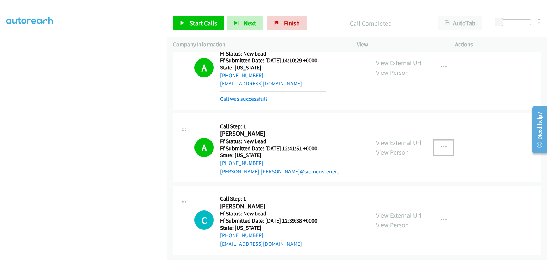
click at [441, 145] on icon "button" at bounding box center [444, 148] width 6 height 6
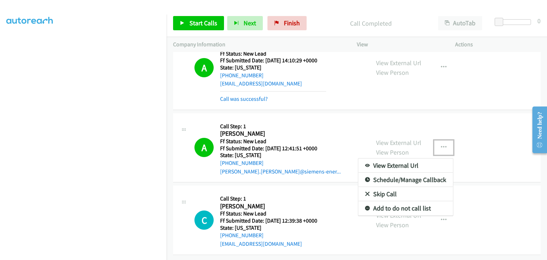
click at [400, 206] on link "Add to do not call list" at bounding box center [406, 208] width 95 height 14
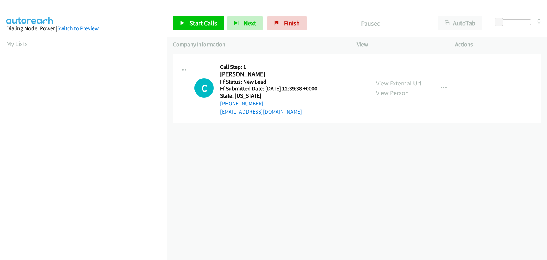
click at [389, 84] on link "View External Url" at bounding box center [398, 83] width 45 height 8
click at [194, 24] on span "Start Calls" at bounding box center [204, 23] width 28 height 8
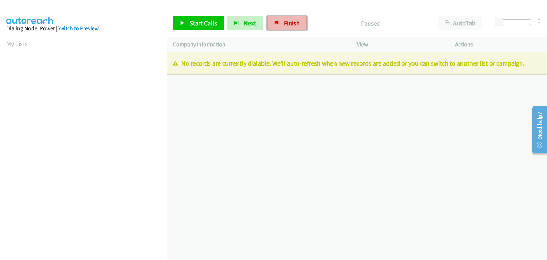
click at [284, 24] on span "Finish" at bounding box center [292, 23] width 16 height 8
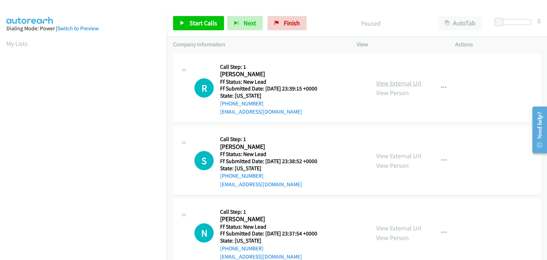
click at [385, 86] on link "View External Url" at bounding box center [398, 83] width 45 height 8
click at [187, 24] on link "Start Calls" at bounding box center [198, 23] width 51 height 14
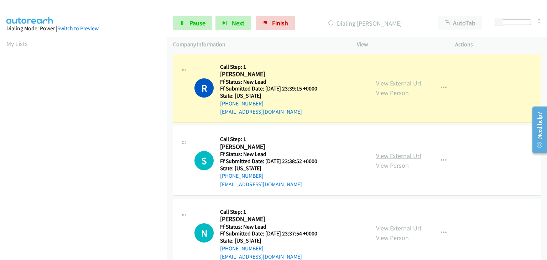
click at [393, 154] on link "View External Url" at bounding box center [398, 156] width 45 height 8
drag, startPoint x: 201, startPoint y: 23, endPoint x: 304, endPoint y: 22, distance: 102.3
click at [201, 23] on span "Pause" at bounding box center [198, 23] width 16 height 8
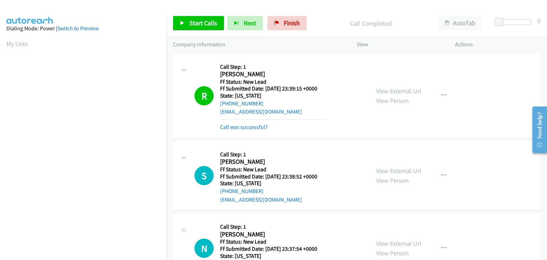
scroll to position [140, 0]
drag, startPoint x: 240, startPoint y: 129, endPoint x: 246, endPoint y: 128, distance: 6.1
click at [240, 129] on link "Call was successful?" at bounding box center [244, 127] width 48 height 7
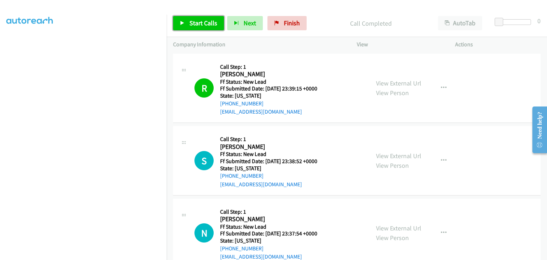
click at [205, 27] on link "Start Calls" at bounding box center [198, 23] width 51 height 14
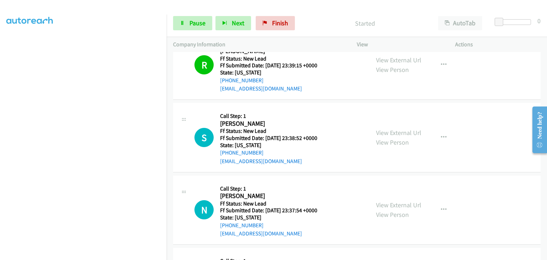
scroll to position [36, 0]
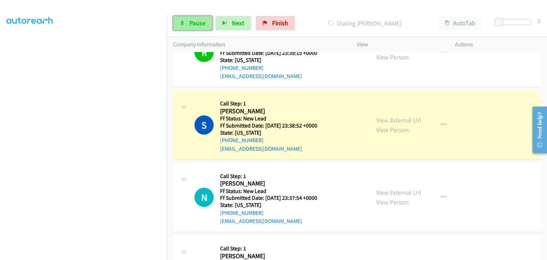
click at [178, 22] on link "Pause" at bounding box center [192, 23] width 39 height 14
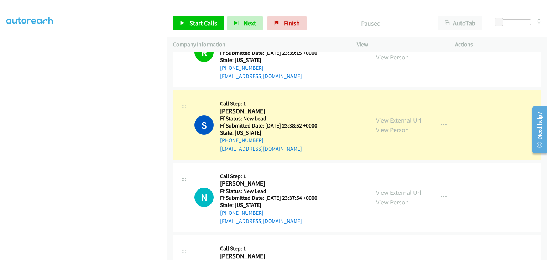
scroll to position [140, 0]
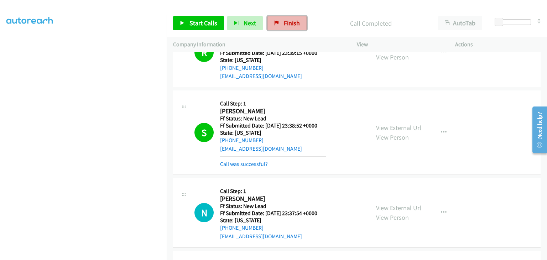
click at [279, 20] on link "Finish" at bounding box center [287, 23] width 39 height 14
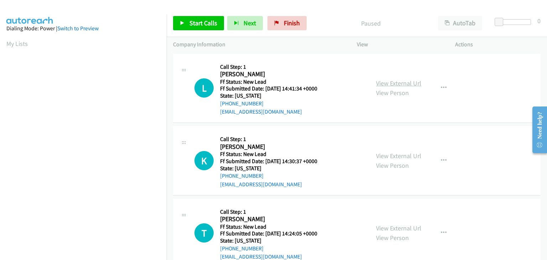
click at [396, 83] on link "View External Url" at bounding box center [398, 83] width 45 height 8
click at [201, 28] on link "Start Calls" at bounding box center [198, 23] width 51 height 14
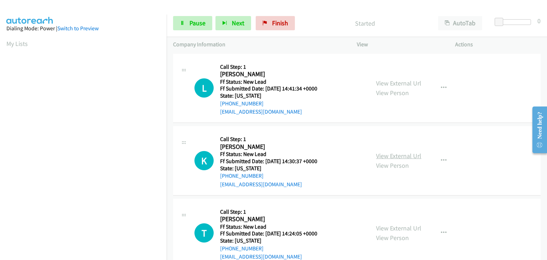
click at [404, 152] on link "View External Url" at bounding box center [398, 156] width 45 height 8
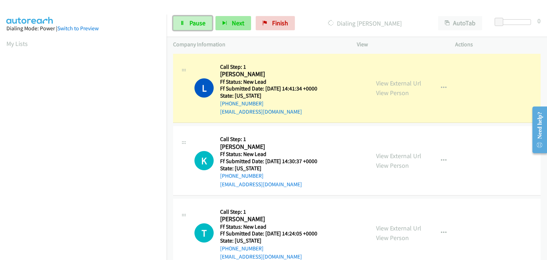
drag, startPoint x: 199, startPoint y: 20, endPoint x: 220, endPoint y: 25, distance: 21.5
click at [199, 20] on span "Pause" at bounding box center [198, 23] width 16 height 8
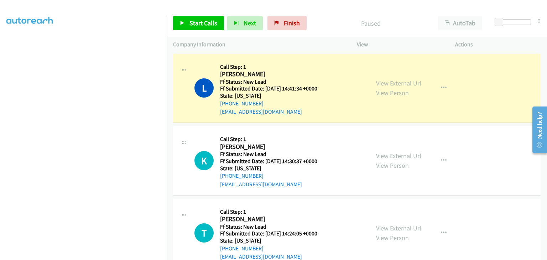
scroll to position [140, 0]
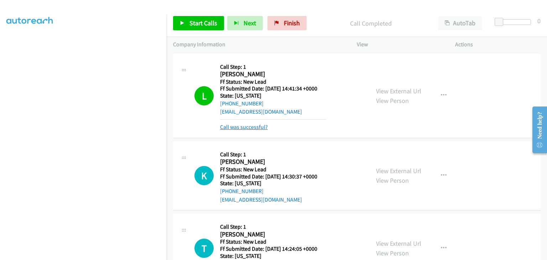
click at [248, 129] on link "Call was successful?" at bounding box center [244, 127] width 48 height 7
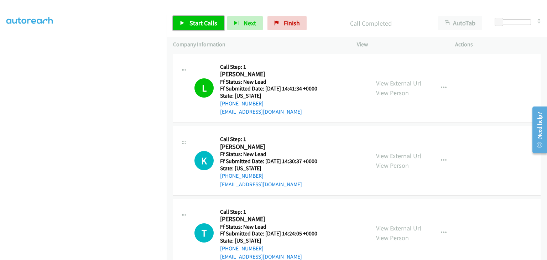
click at [192, 20] on span "Start Calls" at bounding box center [204, 23] width 28 height 8
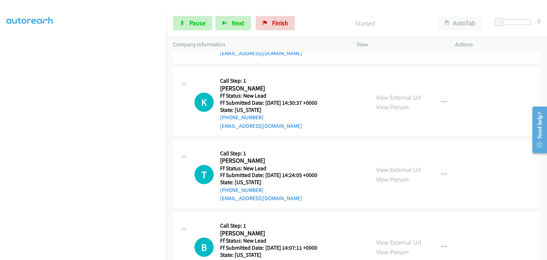
scroll to position [71, 0]
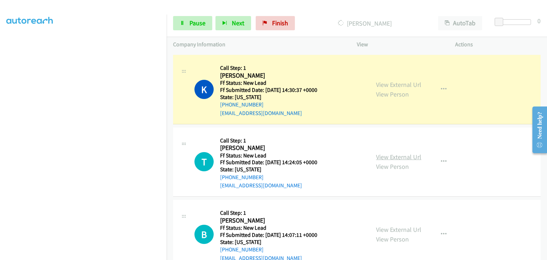
click at [399, 157] on link "View External Url" at bounding box center [398, 157] width 45 height 8
click at [195, 17] on link "Pause" at bounding box center [192, 23] width 39 height 14
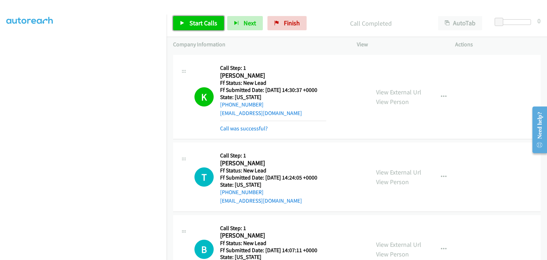
click at [204, 26] on span "Start Calls" at bounding box center [204, 23] width 28 height 8
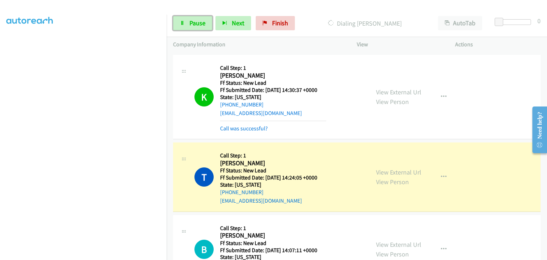
drag, startPoint x: 193, startPoint y: 21, endPoint x: 230, endPoint y: 2, distance: 41.1
click at [193, 22] on span "Pause" at bounding box center [198, 23] width 16 height 8
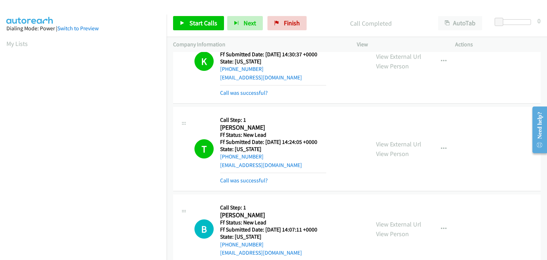
scroll to position [140, 0]
click at [252, 181] on link "Call was successful?" at bounding box center [244, 180] width 48 height 7
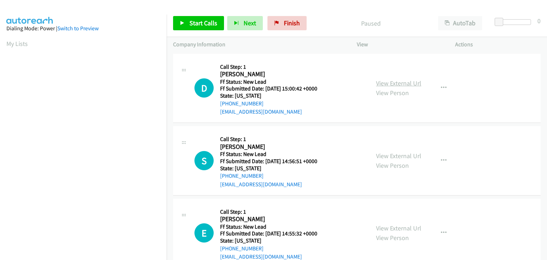
click at [389, 79] on link "View External Url" at bounding box center [398, 83] width 45 height 8
drag, startPoint x: 206, startPoint y: 26, endPoint x: 307, endPoint y: 44, distance: 101.8
click at [206, 26] on span "Start Calls" at bounding box center [204, 23] width 28 height 8
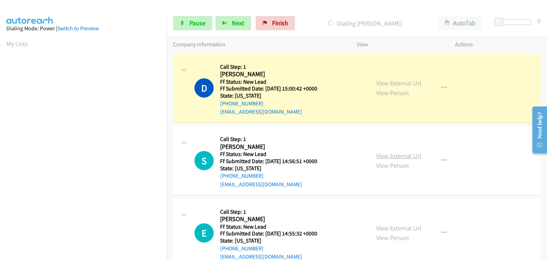
click at [402, 154] on link "View External Url" at bounding box center [398, 156] width 45 height 8
drag, startPoint x: 198, startPoint y: 27, endPoint x: 214, endPoint y: 13, distance: 20.7
click at [198, 27] on span "Pause" at bounding box center [198, 23] width 16 height 8
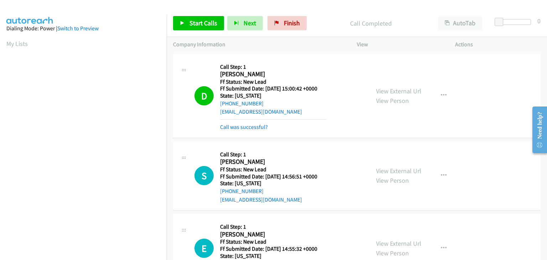
scroll to position [140, 0]
click at [244, 128] on link "Call was successful?" at bounding box center [244, 127] width 48 height 7
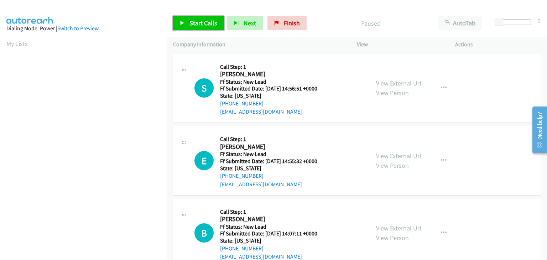
click at [202, 17] on link "Start Calls" at bounding box center [198, 23] width 51 height 14
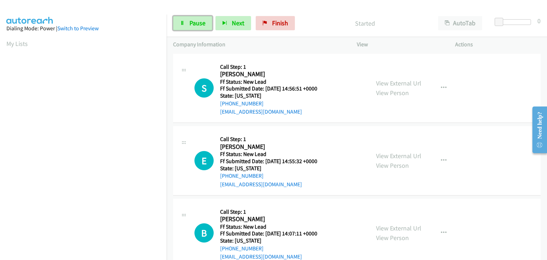
drag, startPoint x: 197, startPoint y: 26, endPoint x: 362, endPoint y: 24, distance: 165.0
click at [197, 26] on span "Pause" at bounding box center [198, 23] width 16 height 8
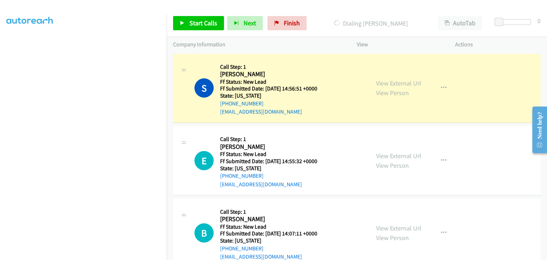
scroll to position [140, 0]
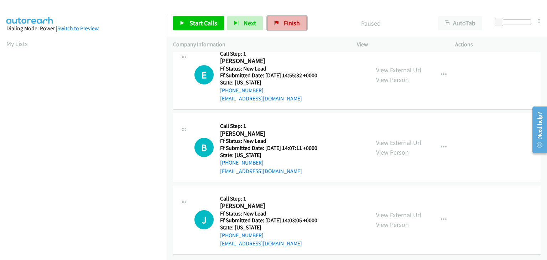
click at [285, 23] on span "Finish" at bounding box center [292, 23] width 16 height 8
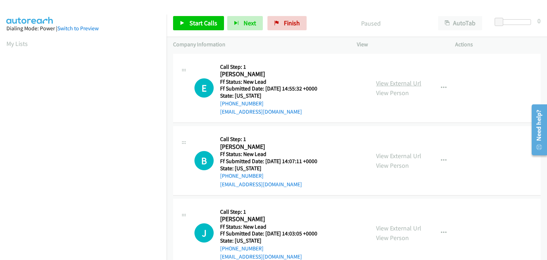
click at [388, 84] on link "View External Url" at bounding box center [398, 83] width 45 height 8
drag, startPoint x: 216, startPoint y: 24, endPoint x: 273, endPoint y: 45, distance: 61.4
click at [216, 24] on span "Start Calls" at bounding box center [204, 23] width 28 height 8
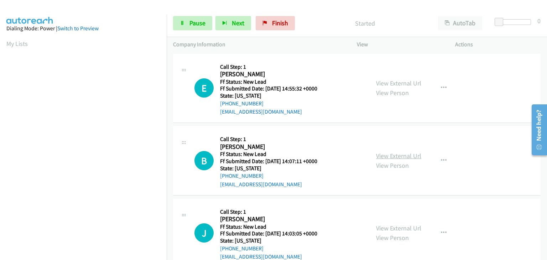
click at [401, 152] on link "View External Url" at bounding box center [398, 156] width 45 height 8
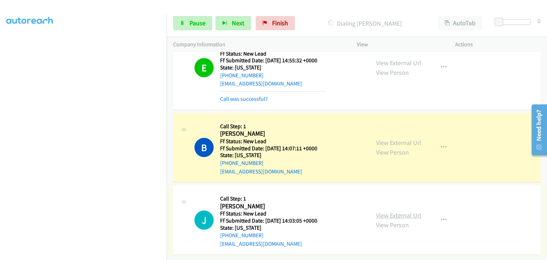
scroll to position [33, 0]
click at [391, 211] on link "View External Url" at bounding box center [398, 215] width 45 height 8
click at [115, 254] on section at bounding box center [83, 91] width 154 height 341
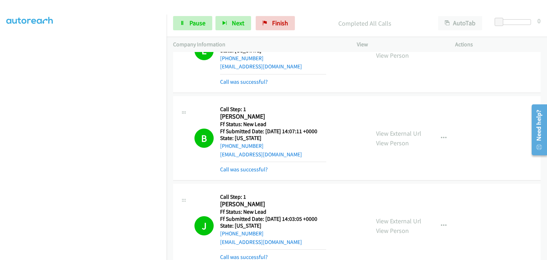
scroll to position [86, 0]
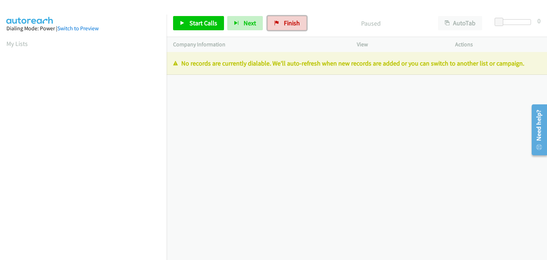
drag, startPoint x: 275, startPoint y: 20, endPoint x: 371, endPoint y: 72, distance: 108.4
click at [275, 21] on icon at bounding box center [276, 23] width 5 height 5
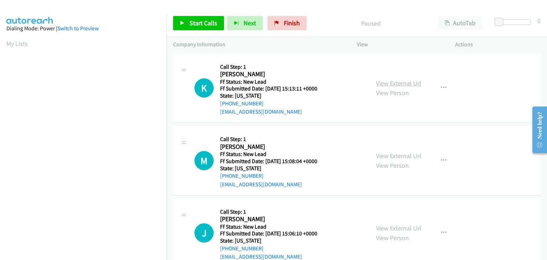
click at [382, 83] on link "View External Url" at bounding box center [398, 83] width 45 height 8
click at [178, 23] on link "Start Calls" at bounding box center [198, 23] width 51 height 14
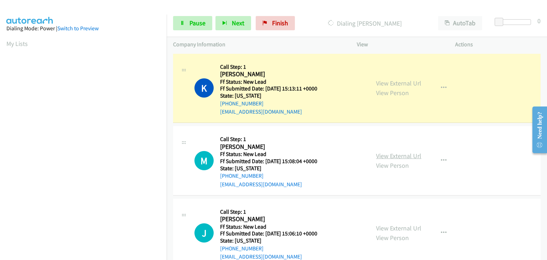
click at [407, 153] on link "View External Url" at bounding box center [398, 156] width 45 height 8
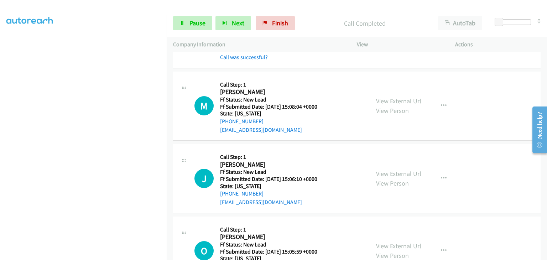
scroll to position [71, 0]
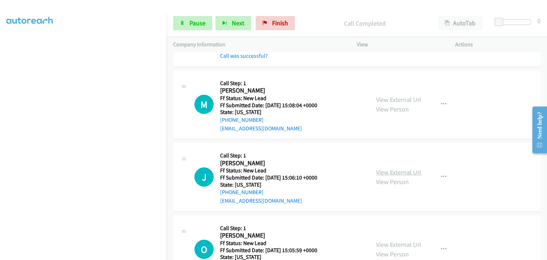
click at [389, 171] on link "View External Url" at bounding box center [398, 172] width 45 height 8
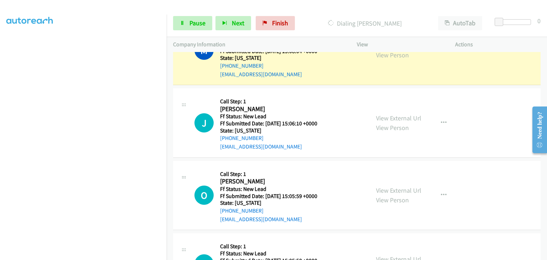
scroll to position [143, 0]
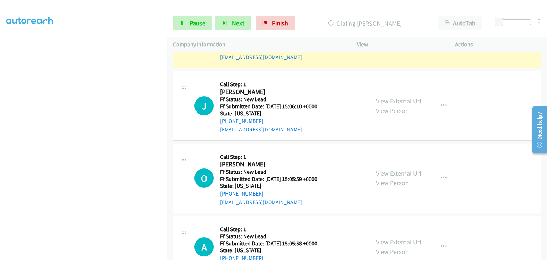
click at [393, 173] on link "View External Url" at bounding box center [398, 173] width 45 height 8
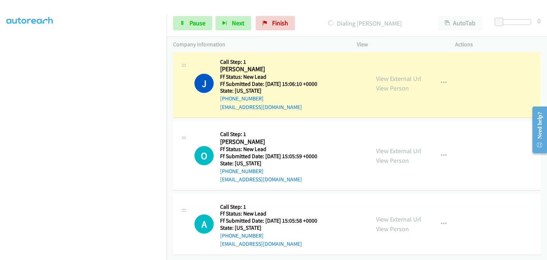
scroll to position [185, 0]
click at [195, 22] on span "Pause" at bounding box center [198, 23] width 16 height 8
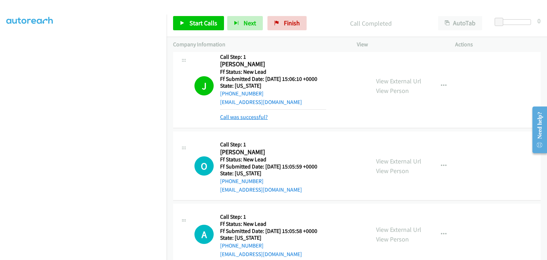
click at [255, 117] on link "Call was successful?" at bounding box center [244, 117] width 48 height 7
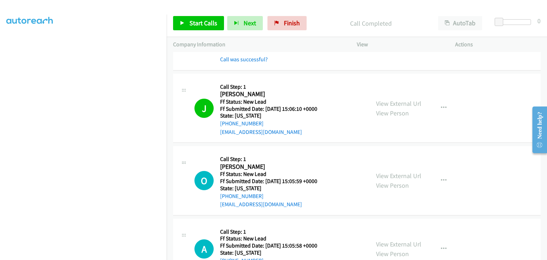
scroll to position [150, 0]
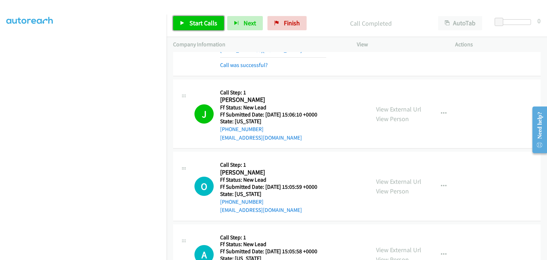
click at [215, 22] on span "Start Calls" at bounding box center [204, 23] width 28 height 8
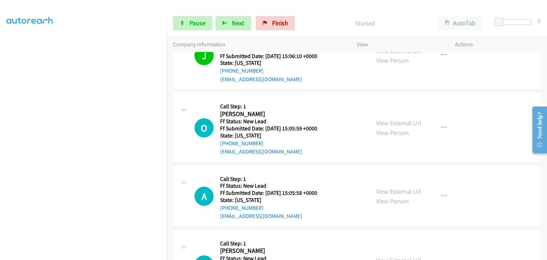
scroll to position [221, 0]
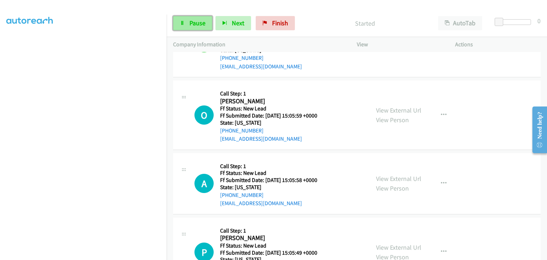
click at [207, 27] on link "Pause" at bounding box center [192, 23] width 39 height 14
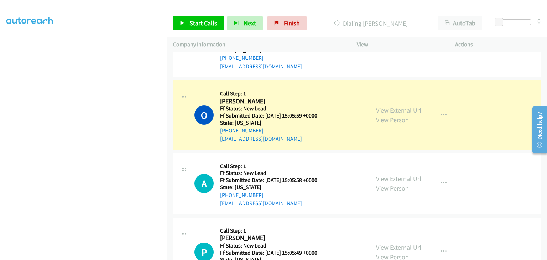
scroll to position [140, 0]
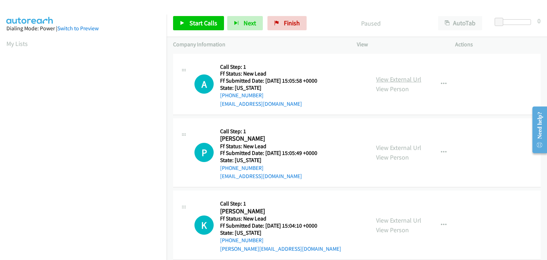
click at [405, 76] on link "View External Url" at bounding box center [398, 79] width 45 height 8
click at [205, 26] on span "Start Calls" at bounding box center [204, 23] width 28 height 8
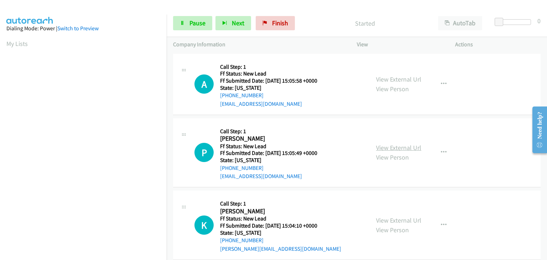
click at [409, 146] on link "View External Url" at bounding box center [398, 148] width 45 height 8
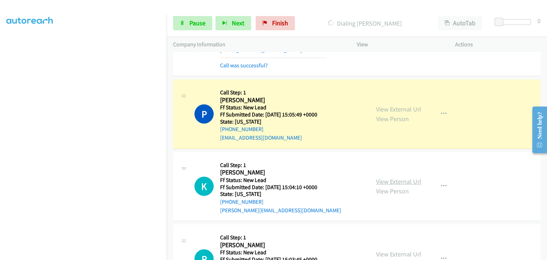
scroll to position [71, 0]
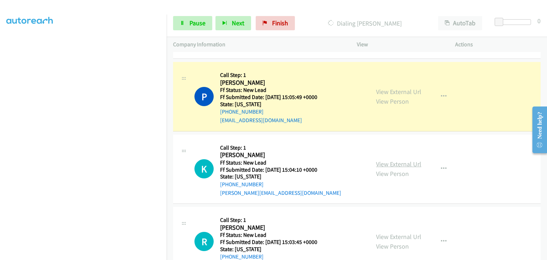
click at [408, 165] on link "View External Url" at bounding box center [398, 164] width 45 height 8
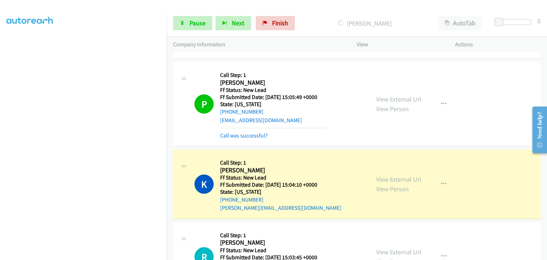
scroll to position [113, 0]
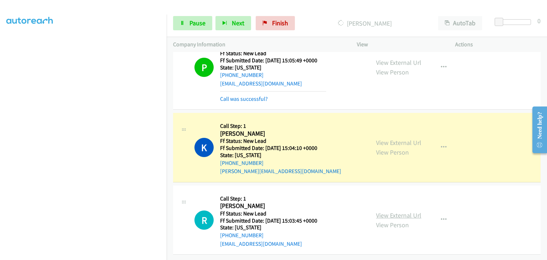
click at [387, 211] on link "View External Url" at bounding box center [398, 215] width 45 height 8
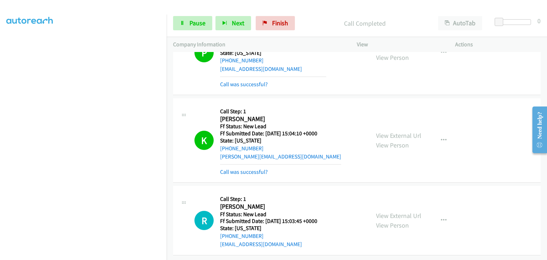
scroll to position [128, 0]
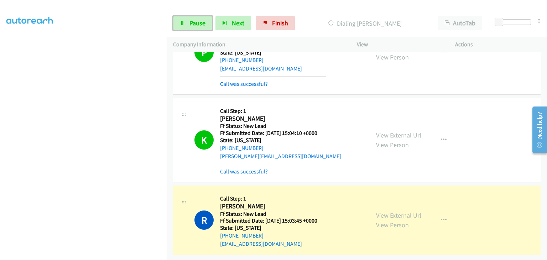
drag, startPoint x: 202, startPoint y: 29, endPoint x: 195, endPoint y: 38, distance: 11.7
click at [203, 30] on link "Pause" at bounding box center [192, 23] width 39 height 14
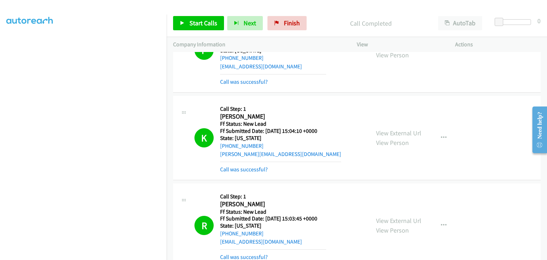
scroll to position [166, 0]
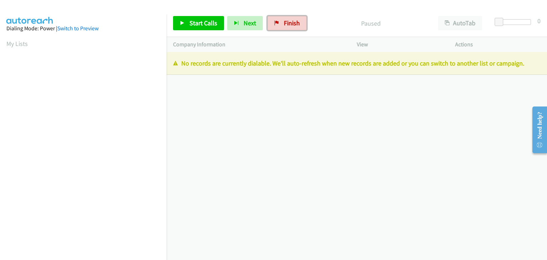
drag, startPoint x: 295, startPoint y: 24, endPoint x: 309, endPoint y: 45, distance: 24.8
click at [295, 24] on span "Finish" at bounding box center [292, 23] width 16 height 8
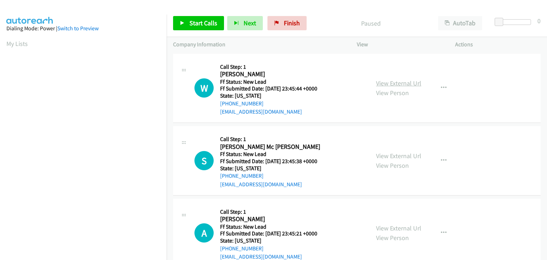
click at [379, 82] on link "View External Url" at bounding box center [398, 83] width 45 height 8
click at [201, 21] on span "Start Calls" at bounding box center [204, 23] width 28 height 8
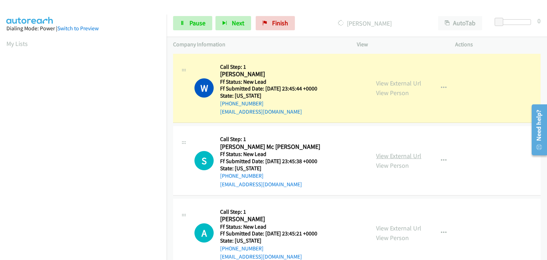
click at [383, 152] on link "View External Url" at bounding box center [398, 156] width 45 height 8
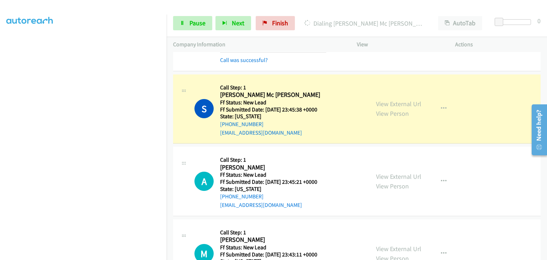
scroll to position [71, 0]
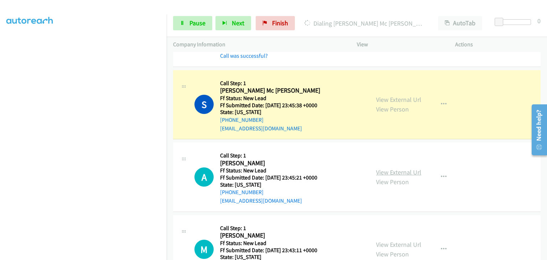
click at [400, 172] on link "View External Url" at bounding box center [398, 172] width 45 height 8
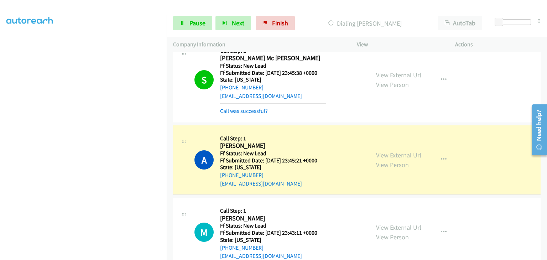
scroll to position [143, 0]
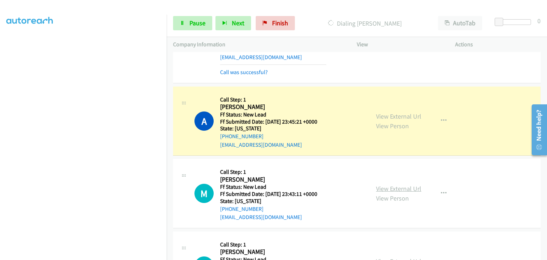
click at [386, 186] on link "View External Url" at bounding box center [398, 189] width 45 height 8
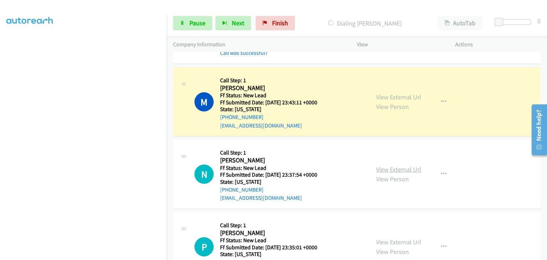
click at [400, 166] on link "View External Url" at bounding box center [398, 169] width 45 height 8
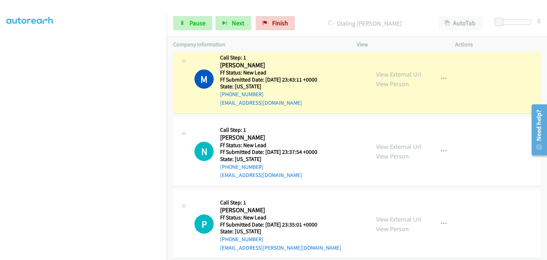
scroll to position [285, 0]
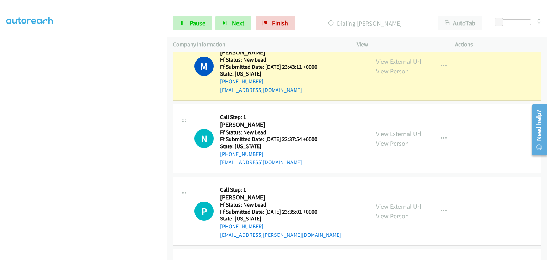
click at [387, 203] on link "View External Url" at bounding box center [398, 206] width 45 height 8
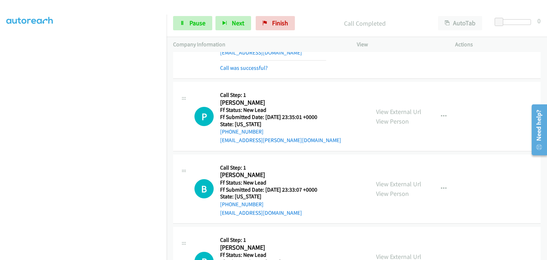
scroll to position [428, 0]
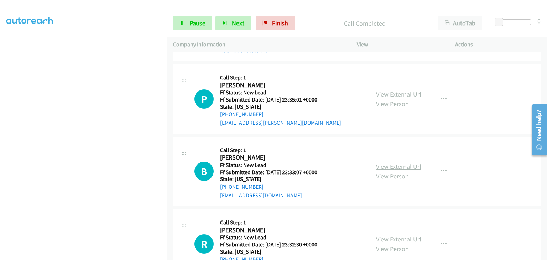
click at [392, 163] on link "View External Url" at bounding box center [398, 167] width 45 height 8
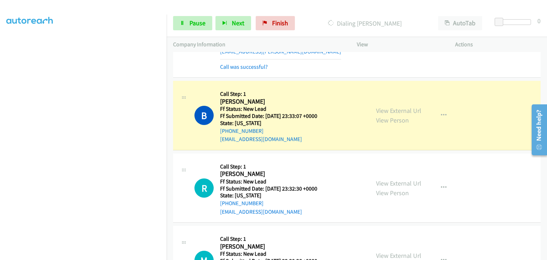
scroll to position [535, 0]
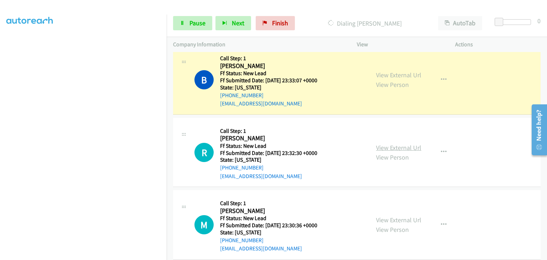
click at [384, 144] on link "View External Url" at bounding box center [398, 148] width 45 height 8
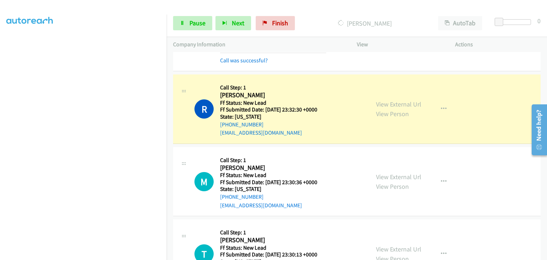
scroll to position [606, 0]
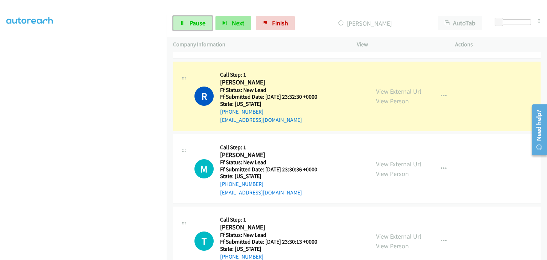
click at [201, 25] on span "Pause" at bounding box center [198, 23] width 16 height 8
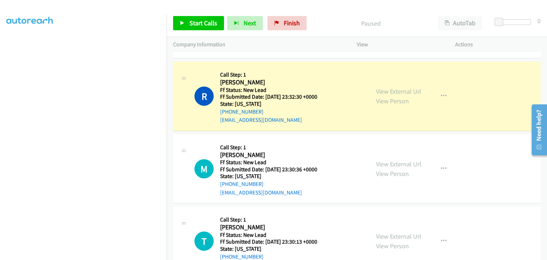
scroll to position [140, 0]
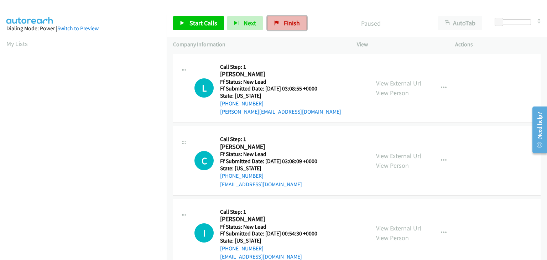
click at [292, 19] on link "Finish" at bounding box center [287, 23] width 39 height 14
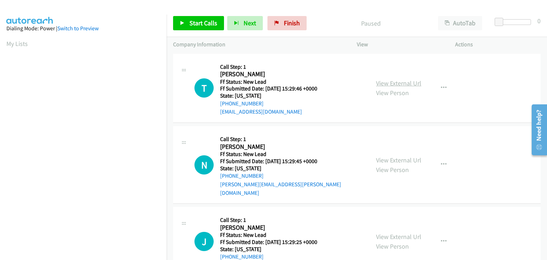
click at [395, 82] on link "View External Url" at bounding box center [398, 83] width 45 height 8
click at [197, 25] on span "Start Calls" at bounding box center [204, 23] width 28 height 8
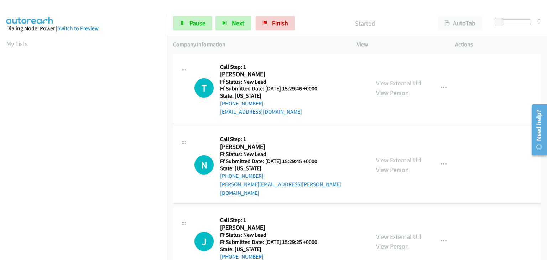
click at [383, 150] on div "View External Url View Person View External Url Email Schedule/Manage Callback …" at bounding box center [422, 165] width 105 height 65
click at [383, 157] on link "View External Url" at bounding box center [398, 160] width 45 height 8
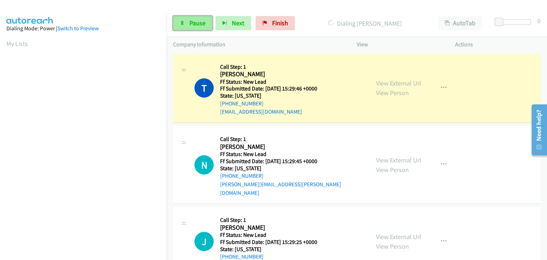
click at [190, 23] on span "Pause" at bounding box center [198, 23] width 16 height 8
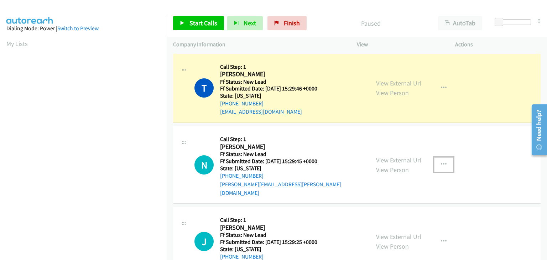
click at [442, 162] on icon "button" at bounding box center [444, 165] width 6 height 6
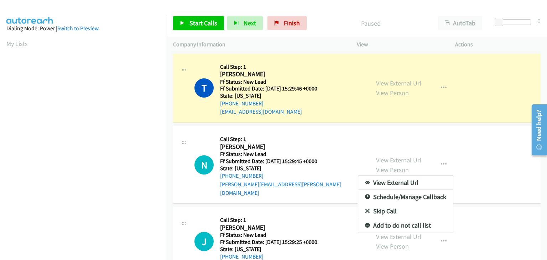
click at [374, 207] on link "Skip Call" at bounding box center [406, 211] width 95 height 14
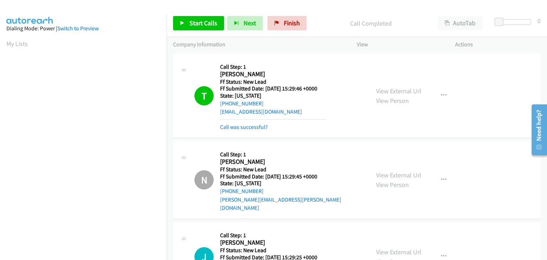
scroll to position [140, 0]
drag, startPoint x: 260, startPoint y: 124, endPoint x: 264, endPoint y: 124, distance: 3.9
click at [260, 124] on link "Call was successful?" at bounding box center [244, 127] width 48 height 7
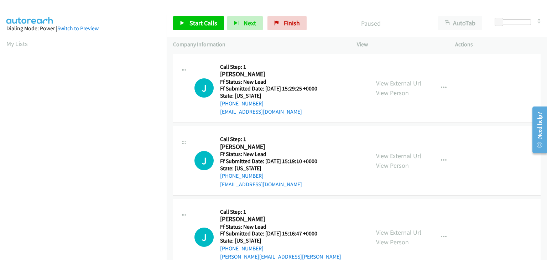
click at [407, 86] on link "View External Url" at bounding box center [398, 83] width 45 height 8
click at [207, 23] on span "Start Calls" at bounding box center [204, 23] width 28 height 8
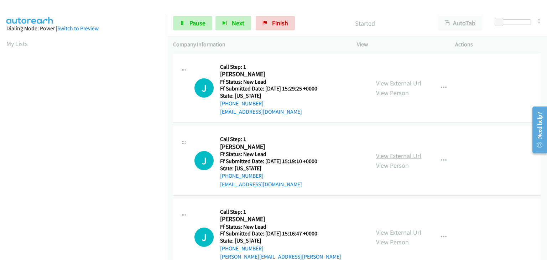
click at [401, 155] on link "View External Url" at bounding box center [398, 156] width 45 height 8
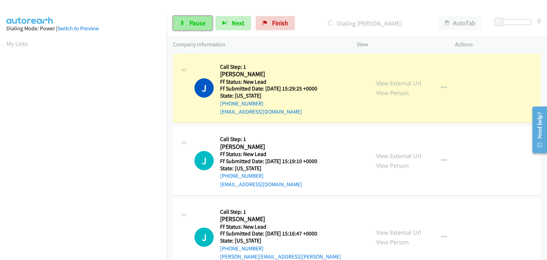
click at [204, 25] on span "Pause" at bounding box center [198, 23] width 16 height 8
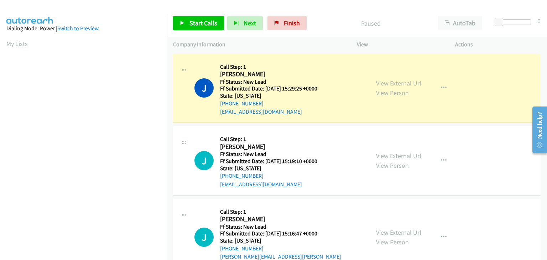
scroll to position [140, 0]
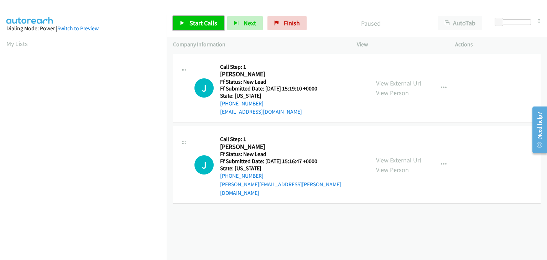
click at [196, 25] on span "Start Calls" at bounding box center [204, 23] width 28 height 8
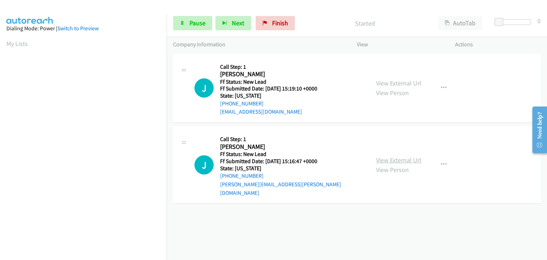
click at [382, 156] on link "View External Url" at bounding box center [398, 160] width 45 height 8
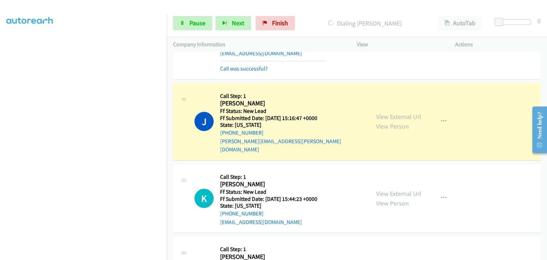
scroll to position [71, 0]
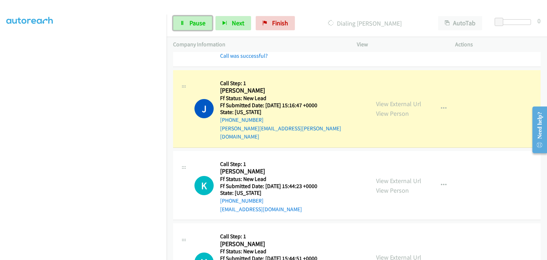
drag, startPoint x: 205, startPoint y: 20, endPoint x: 330, endPoint y: 54, distance: 129.6
click at [205, 20] on link "Pause" at bounding box center [192, 23] width 39 height 14
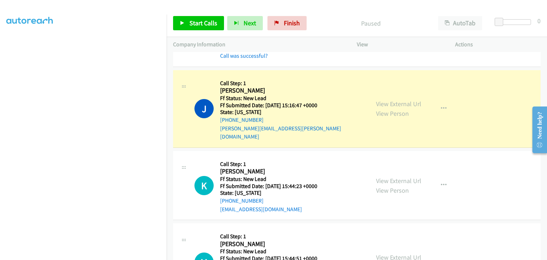
scroll to position [140, 0]
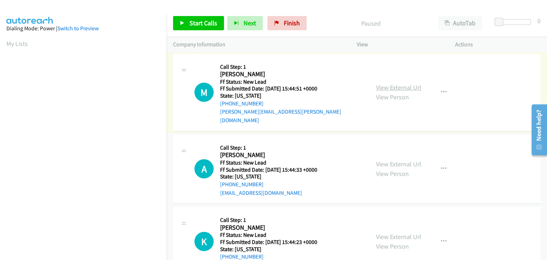
click at [380, 84] on link "View External Url" at bounding box center [398, 87] width 45 height 8
click at [205, 25] on span "Start Calls" at bounding box center [204, 23] width 28 height 8
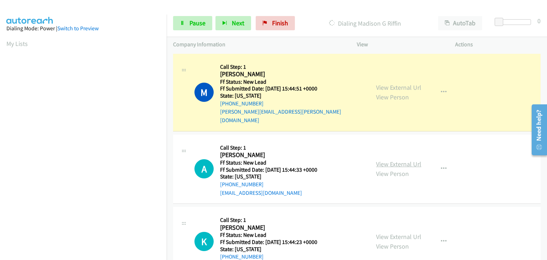
click at [390, 160] on link "View External Url" at bounding box center [398, 164] width 45 height 8
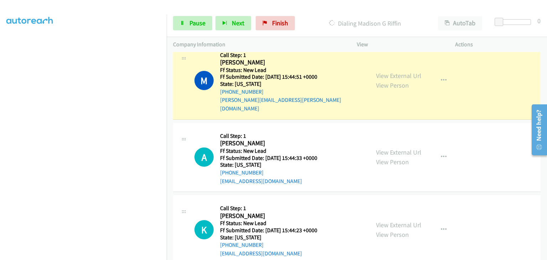
scroll to position [18, 0]
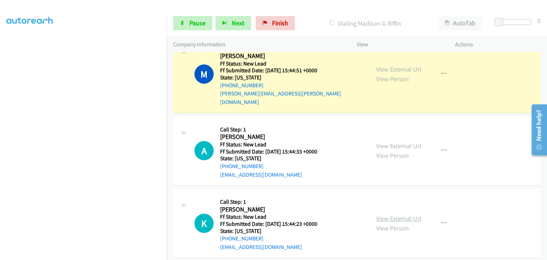
click at [392, 215] on link "View External Url" at bounding box center [398, 219] width 45 height 8
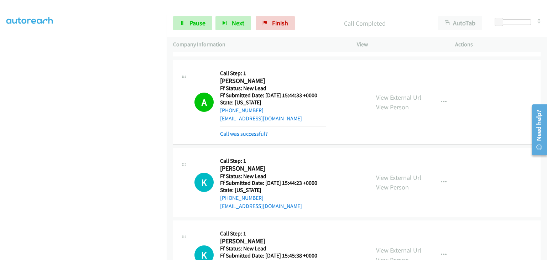
scroll to position [125, 0]
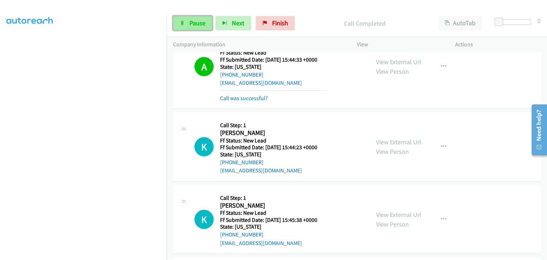
click at [192, 28] on link "Pause" at bounding box center [192, 23] width 39 height 14
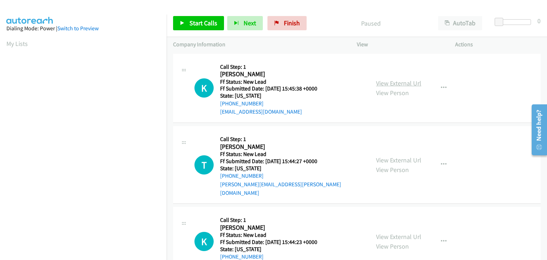
click at [394, 84] on link "View External Url" at bounding box center [398, 83] width 45 height 8
click at [187, 21] on link "Start Calls" at bounding box center [198, 23] width 51 height 14
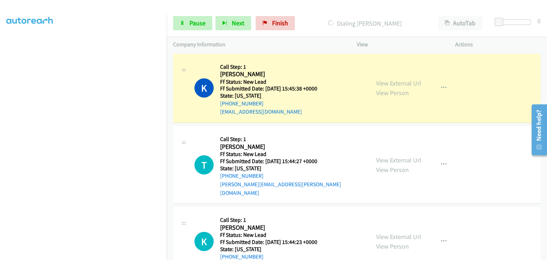
scroll to position [140, 0]
click at [386, 156] on link "View External Url" at bounding box center [398, 160] width 45 height 8
click at [192, 27] on link "Pause" at bounding box center [192, 23] width 39 height 14
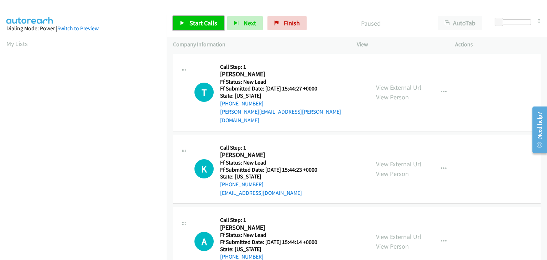
click at [190, 20] on span "Start Calls" at bounding box center [204, 23] width 28 height 8
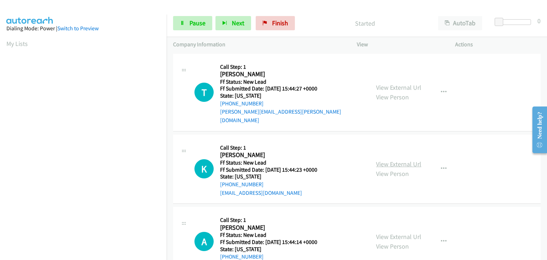
click at [385, 160] on link "View External Url" at bounding box center [398, 164] width 45 height 8
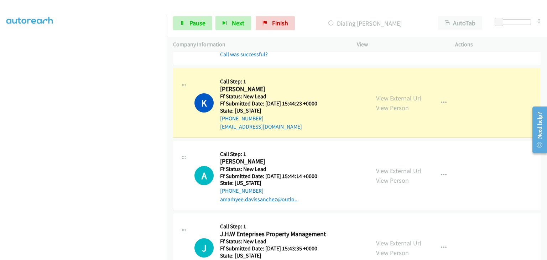
scroll to position [69, 0]
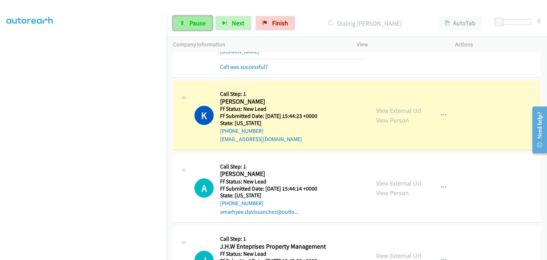
click at [201, 23] on span "Pause" at bounding box center [198, 23] width 16 height 8
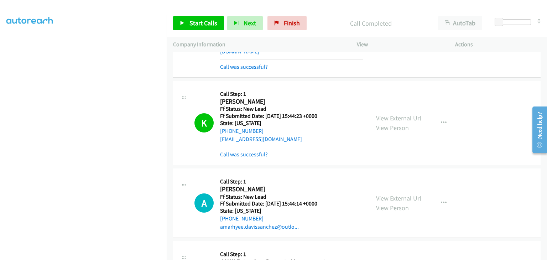
drag, startPoint x: 249, startPoint y: 141, endPoint x: 308, endPoint y: 140, distance: 58.1
click at [249, 151] on link "Call was successful?" at bounding box center [244, 154] width 48 height 7
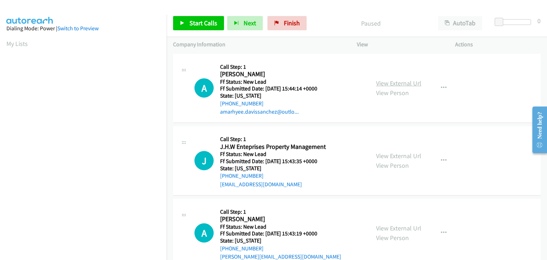
click at [395, 86] on link "View External Url" at bounding box center [398, 83] width 45 height 8
drag, startPoint x: 204, startPoint y: 24, endPoint x: 271, endPoint y: 18, distance: 67.7
click at [204, 24] on span "Start Calls" at bounding box center [204, 23] width 28 height 8
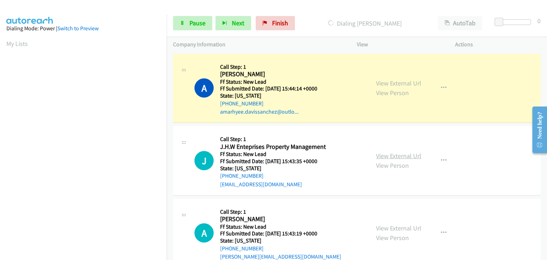
click at [398, 153] on link "View External Url" at bounding box center [398, 156] width 45 height 8
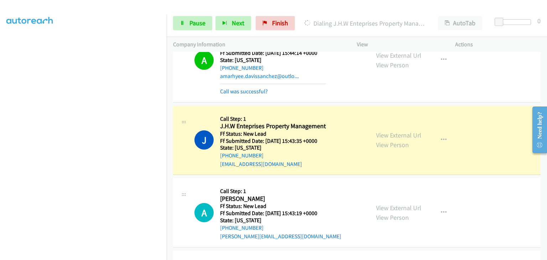
scroll to position [71, 0]
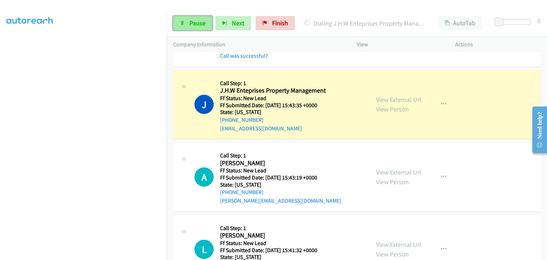
click at [204, 27] on link "Pause" at bounding box center [192, 23] width 39 height 14
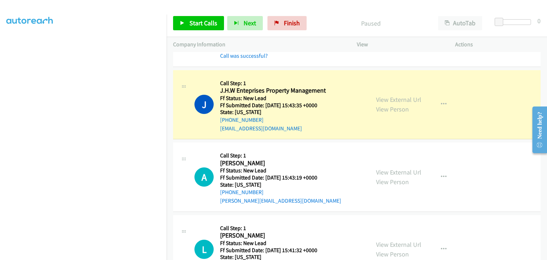
scroll to position [140, 0]
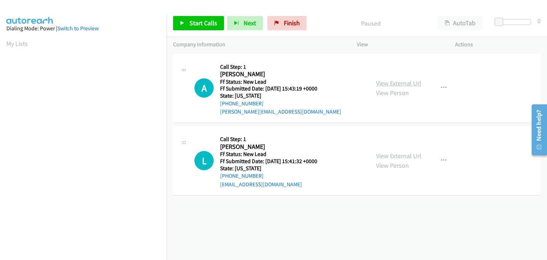
click at [400, 82] on link "View External Url" at bounding box center [398, 83] width 45 height 8
click at [188, 23] on link "Start Calls" at bounding box center [198, 23] width 51 height 14
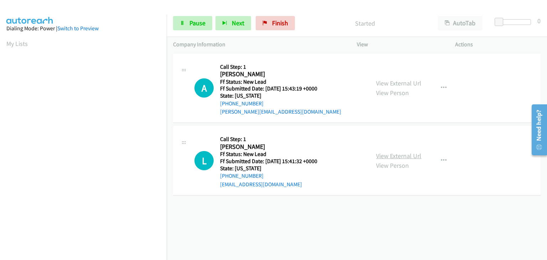
click at [406, 154] on link "View External Url" at bounding box center [398, 156] width 45 height 8
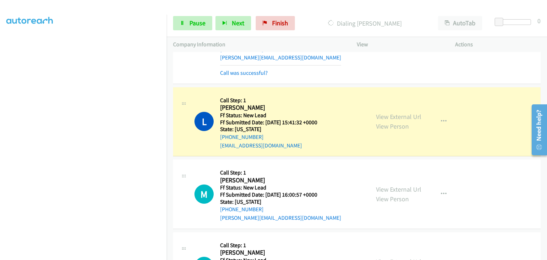
scroll to position [71, 0]
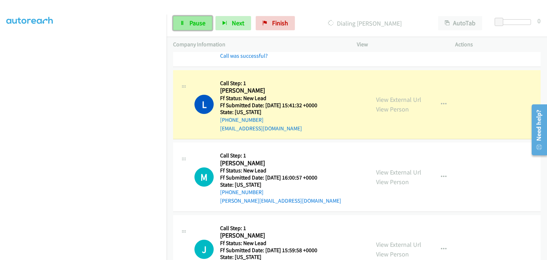
click at [207, 27] on link "Pause" at bounding box center [192, 23] width 39 height 14
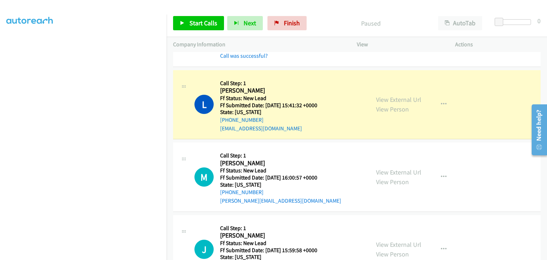
scroll to position [140, 0]
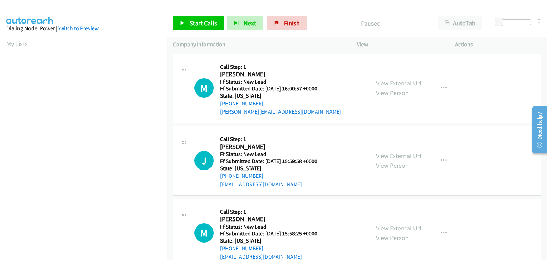
click at [402, 83] on link "View External Url" at bounding box center [398, 83] width 45 height 8
click at [191, 22] on span "Start Calls" at bounding box center [204, 23] width 28 height 8
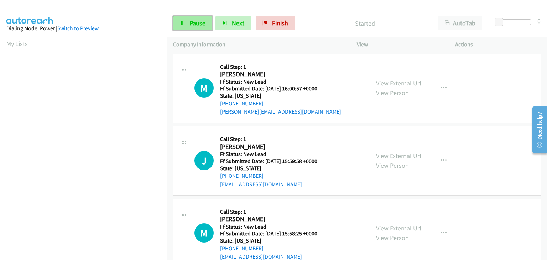
click at [201, 24] on span "Pause" at bounding box center [198, 23] width 16 height 8
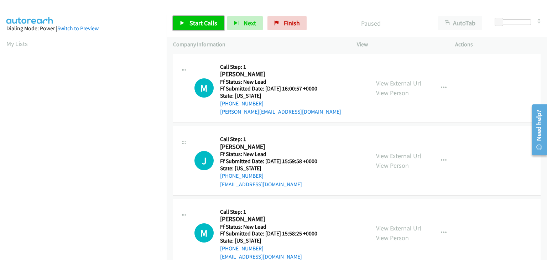
click at [203, 25] on span "Start Calls" at bounding box center [204, 23] width 28 height 8
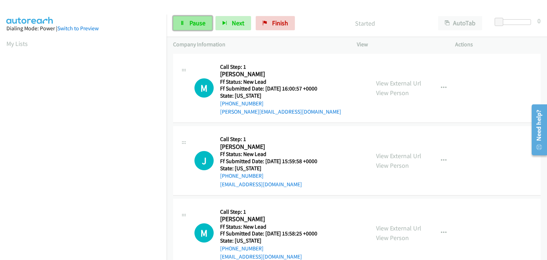
click at [195, 20] on span "Pause" at bounding box center [198, 23] width 16 height 8
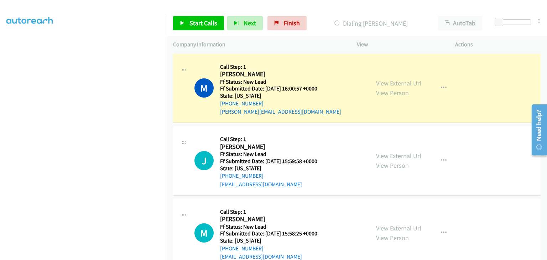
scroll to position [140, 0]
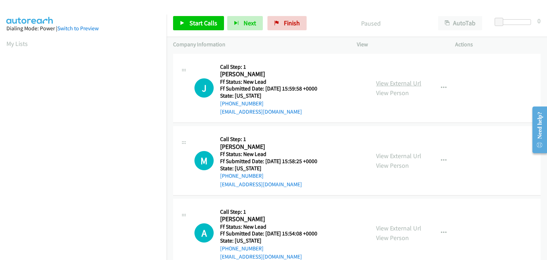
click at [399, 84] on link "View External Url" at bounding box center [398, 83] width 45 height 8
drag, startPoint x: 207, startPoint y: 25, endPoint x: 222, endPoint y: 16, distance: 18.2
click at [207, 25] on span "Start Calls" at bounding box center [204, 23] width 28 height 8
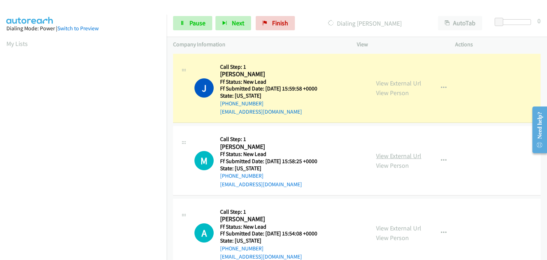
click at [383, 157] on link "View External Url" at bounding box center [398, 156] width 45 height 8
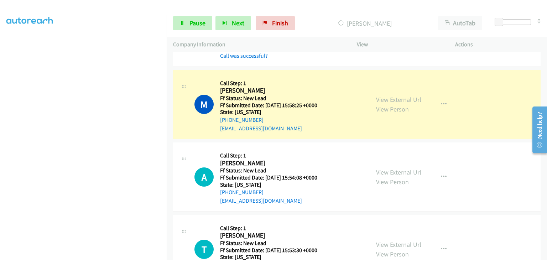
scroll to position [71, 0]
click at [386, 173] on link "View External Url" at bounding box center [398, 172] width 45 height 8
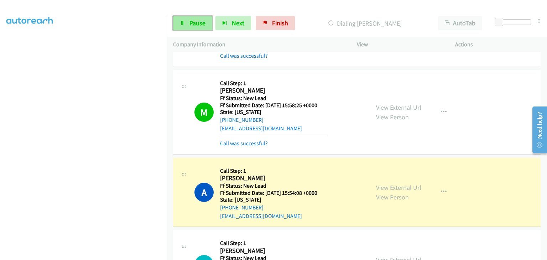
click at [190, 23] on span "Pause" at bounding box center [198, 23] width 16 height 8
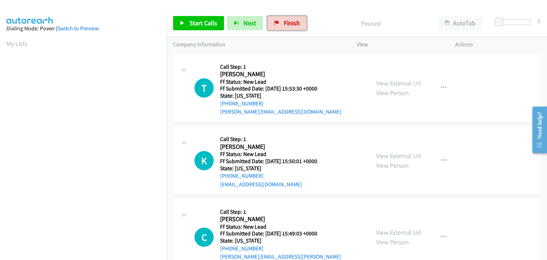
drag, startPoint x: 279, startPoint y: 23, endPoint x: 294, endPoint y: 36, distance: 19.7
click at [279, 23] on link "Finish" at bounding box center [287, 23] width 39 height 14
